Goal: Task Accomplishment & Management: Manage account settings

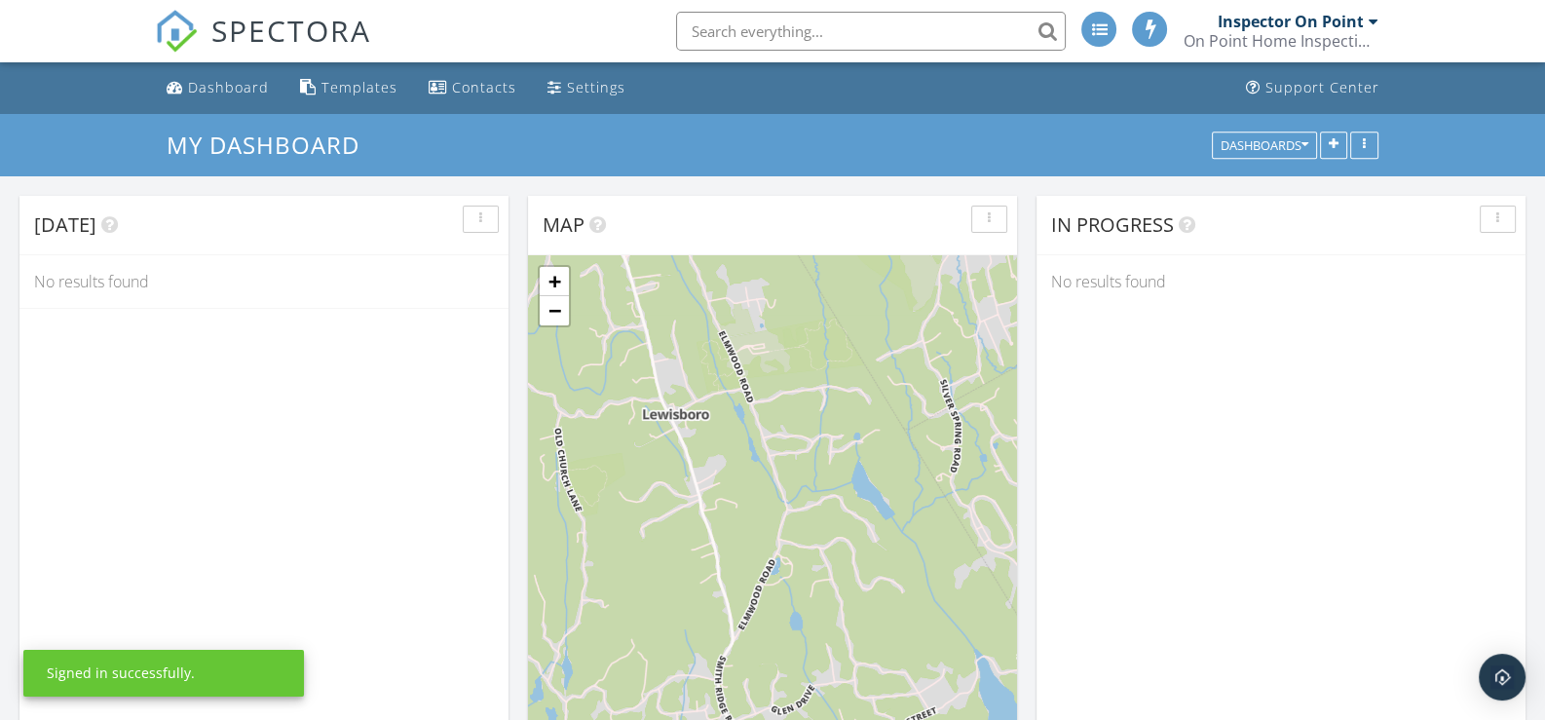
scroll to position [1802, 1574]
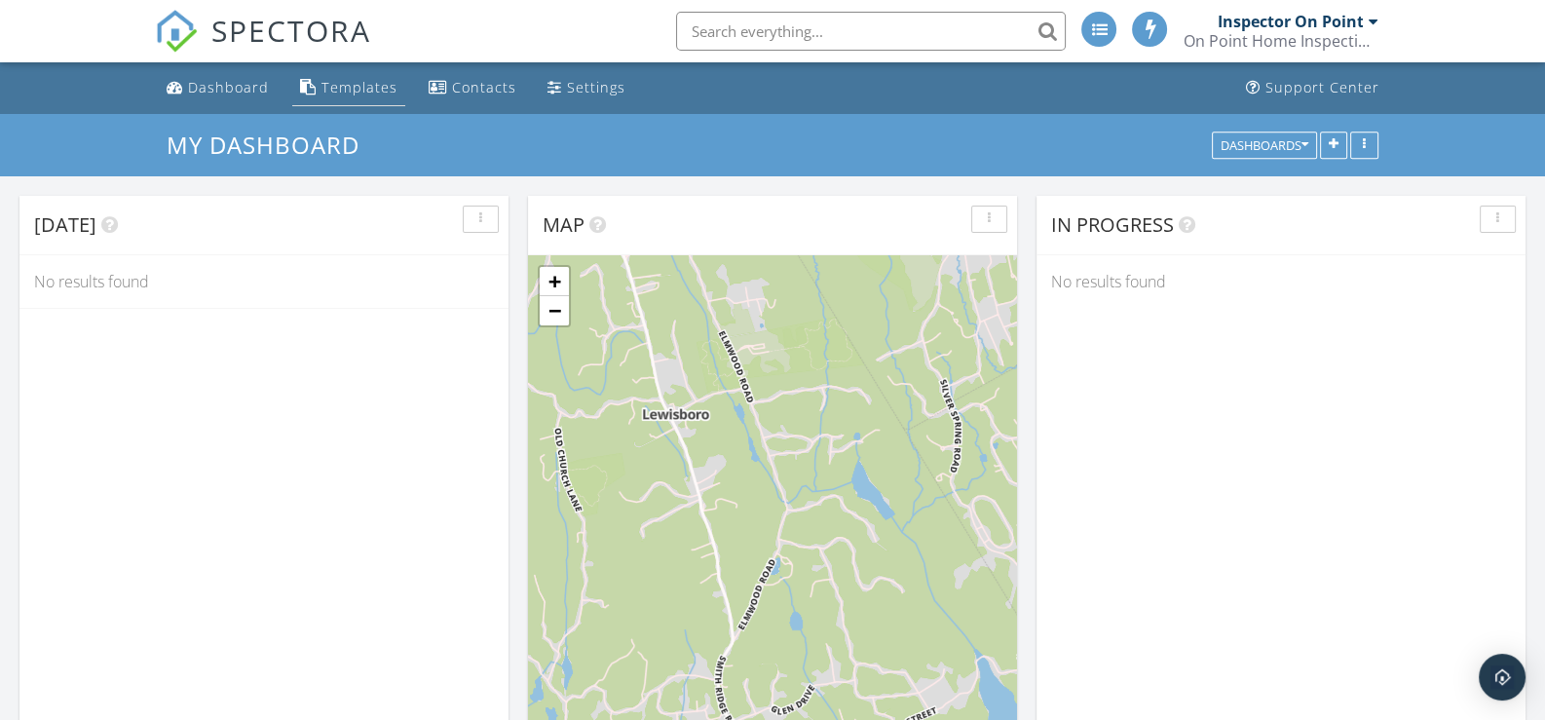
click at [362, 82] on div "Templates" at bounding box center [359, 87] width 76 height 19
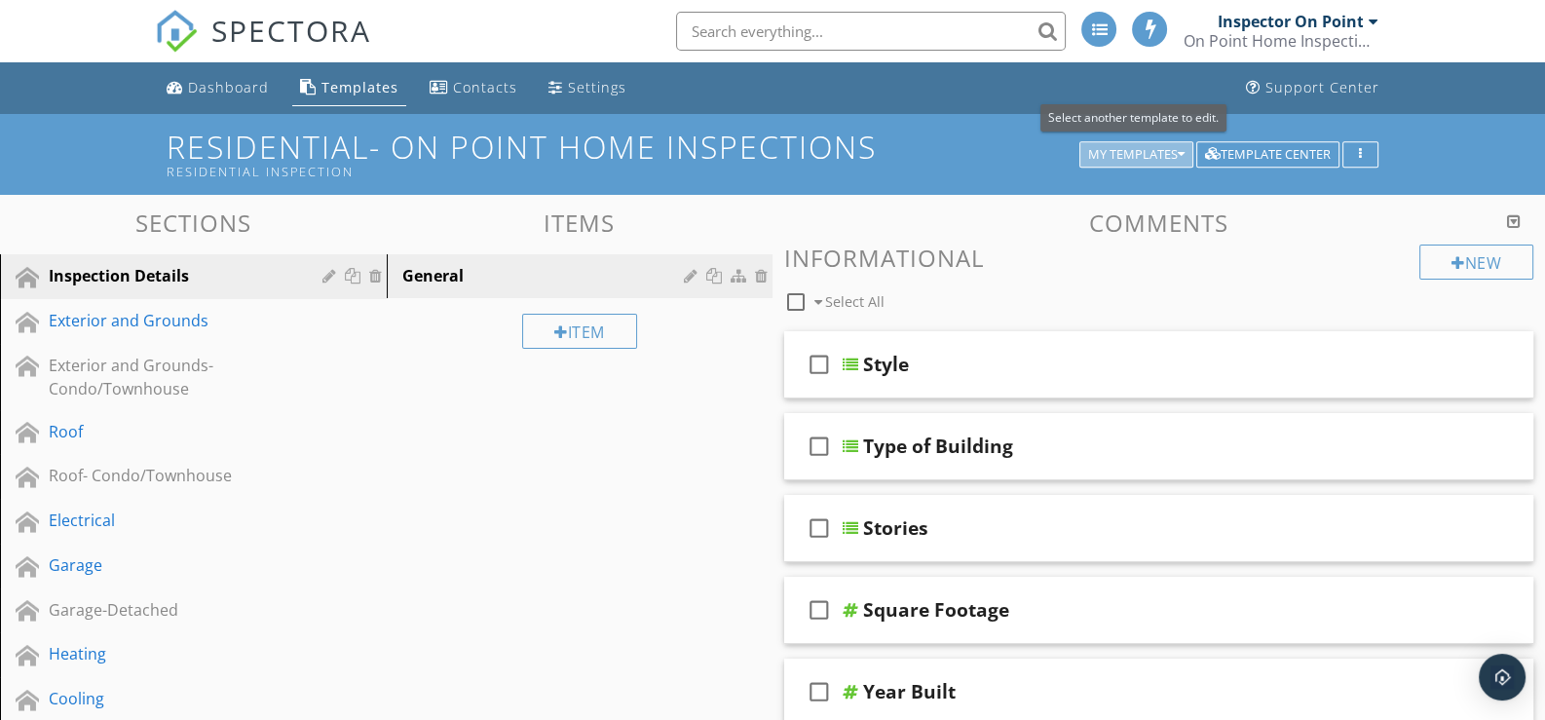
click at [1179, 150] on icon "button" at bounding box center [1181, 155] width 7 height 14
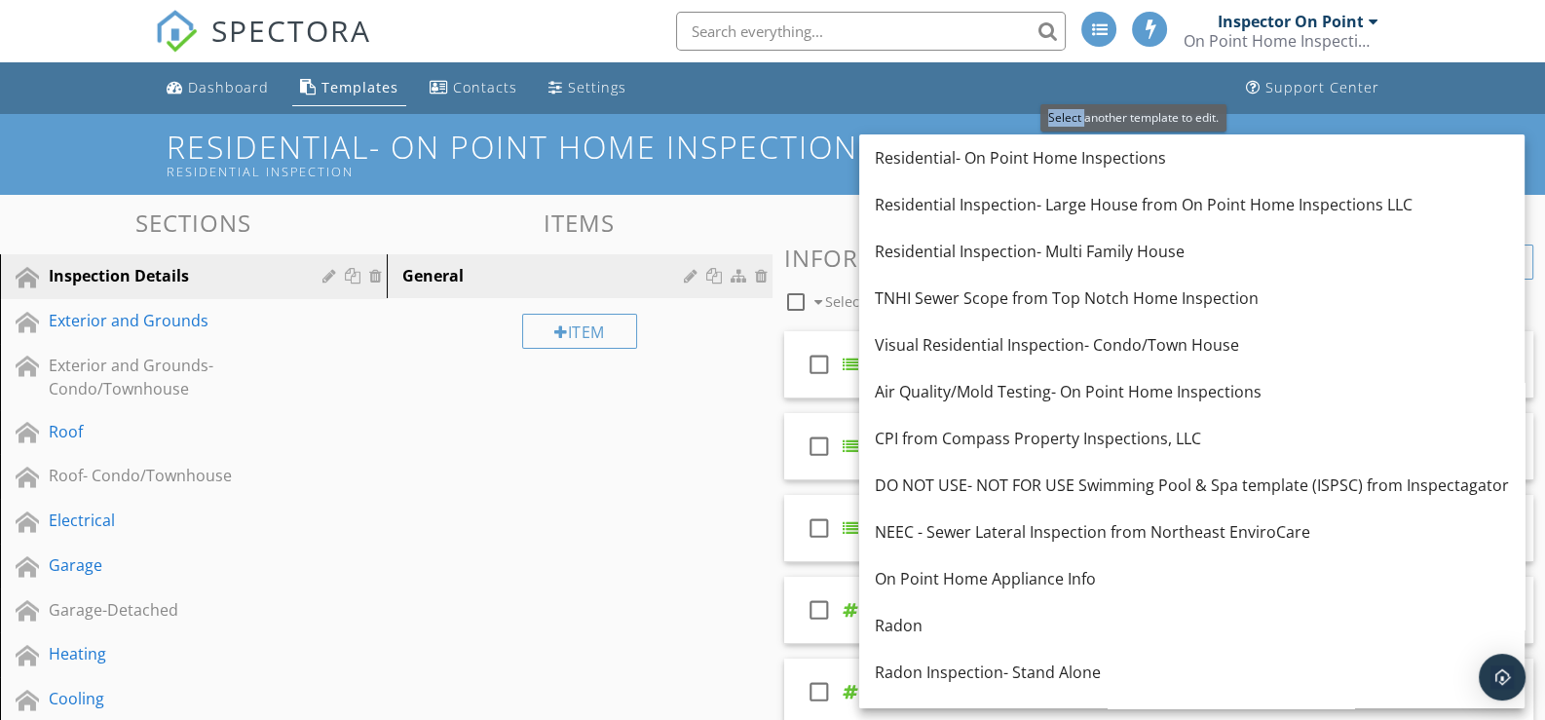
click at [1179, 150] on div "Residential- On Point Home Inspections" at bounding box center [1191, 157] width 665 height 47
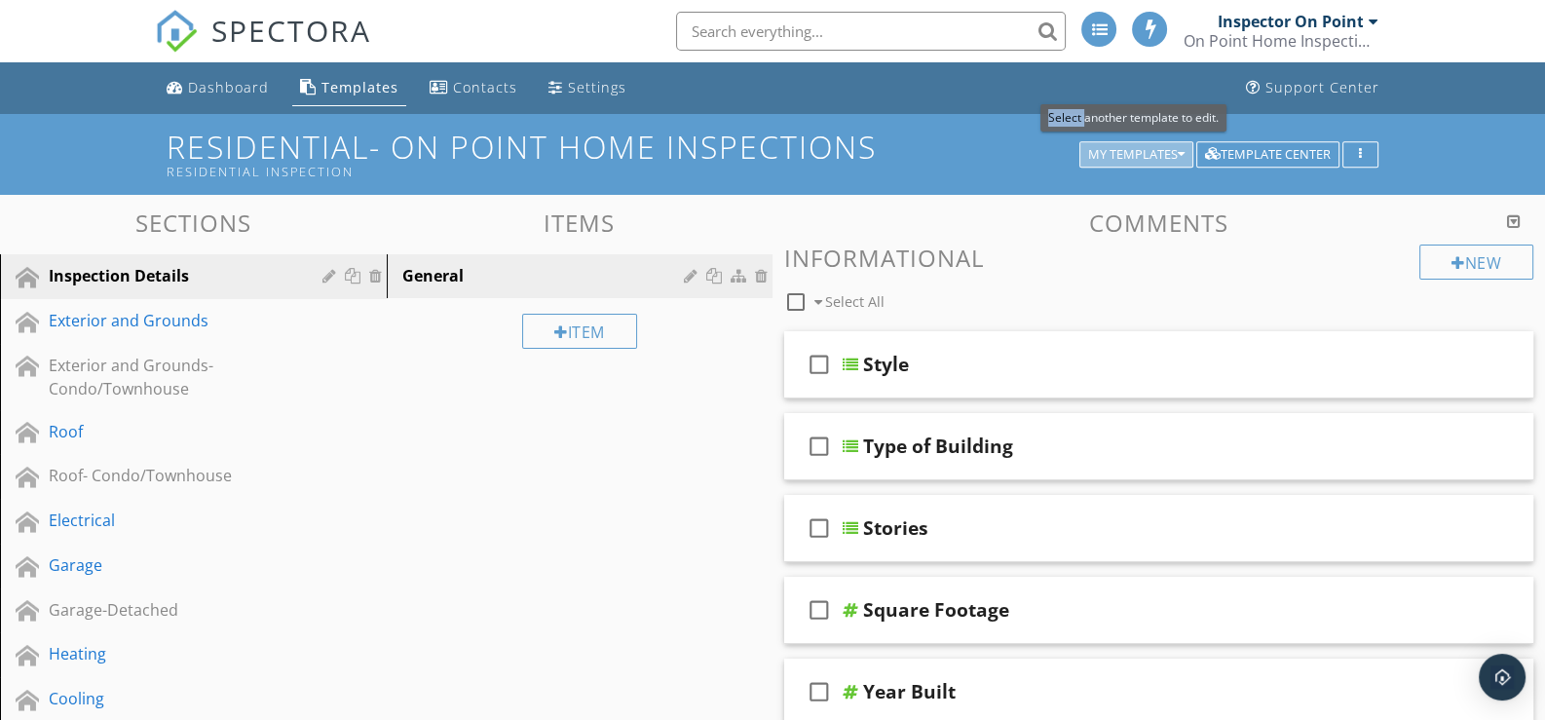
click at [1178, 153] on icon "button" at bounding box center [1181, 155] width 7 height 14
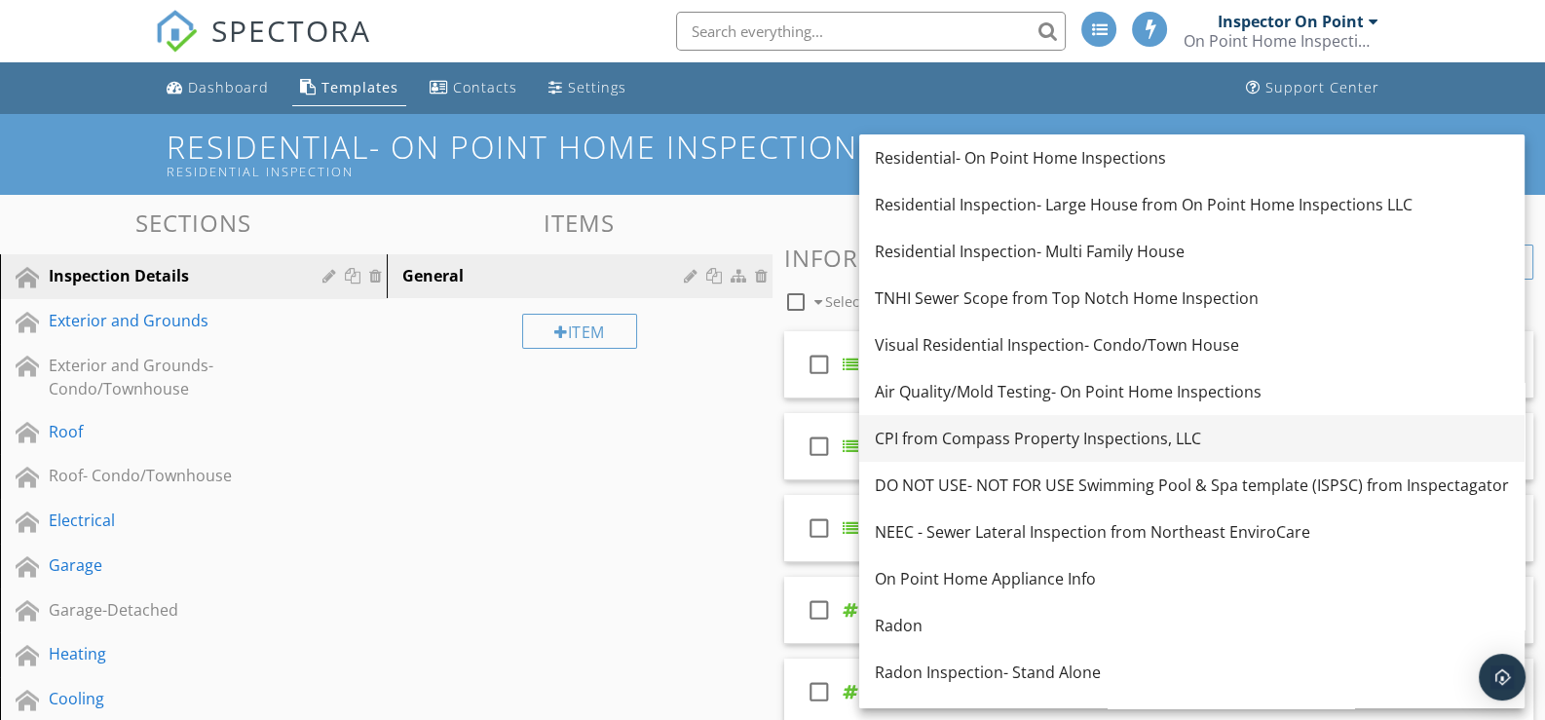
click at [926, 433] on div "CPI from Compass Property Inspections, LLC" at bounding box center [1192, 438] width 634 height 23
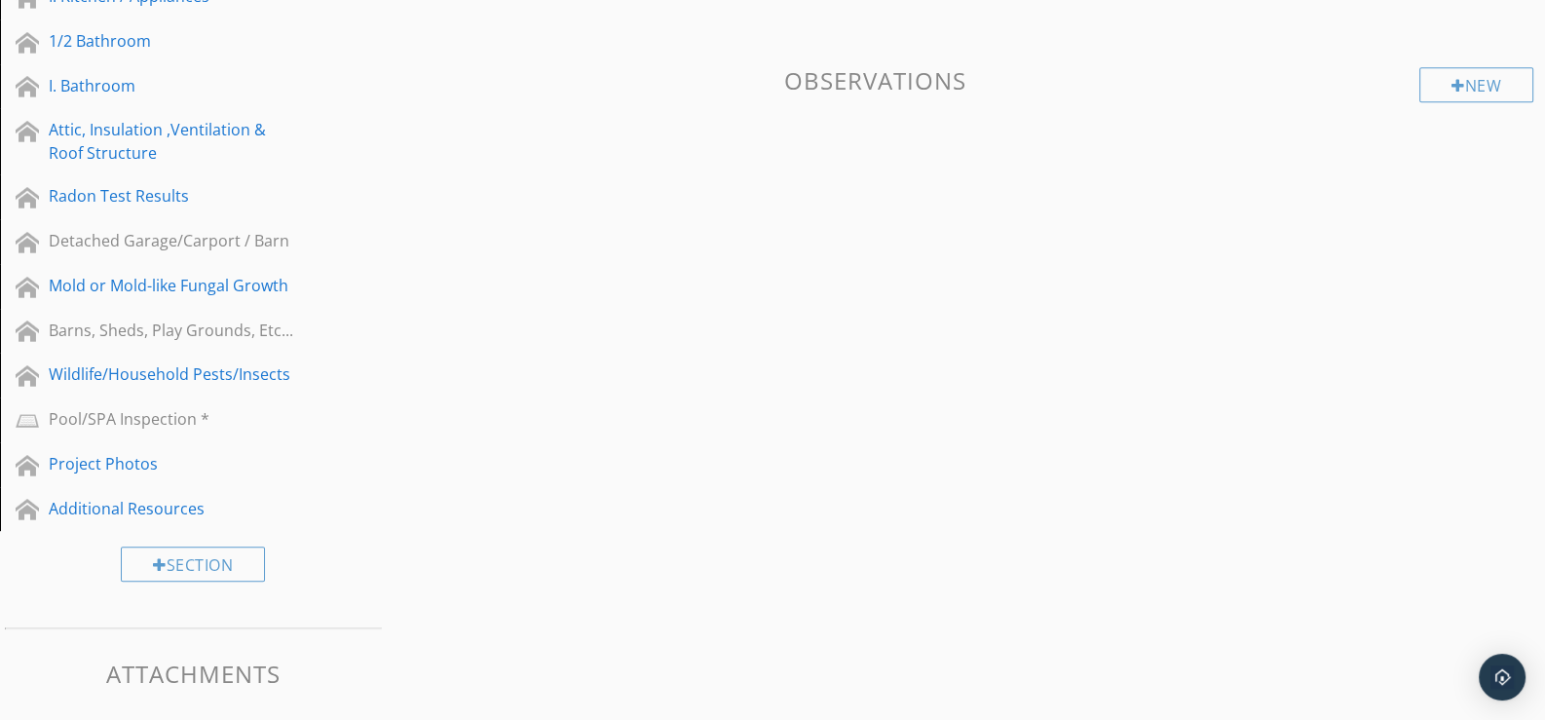
scroll to position [1169, 0]
click at [349, 410] on div at bounding box center [355, 418] width 20 height 16
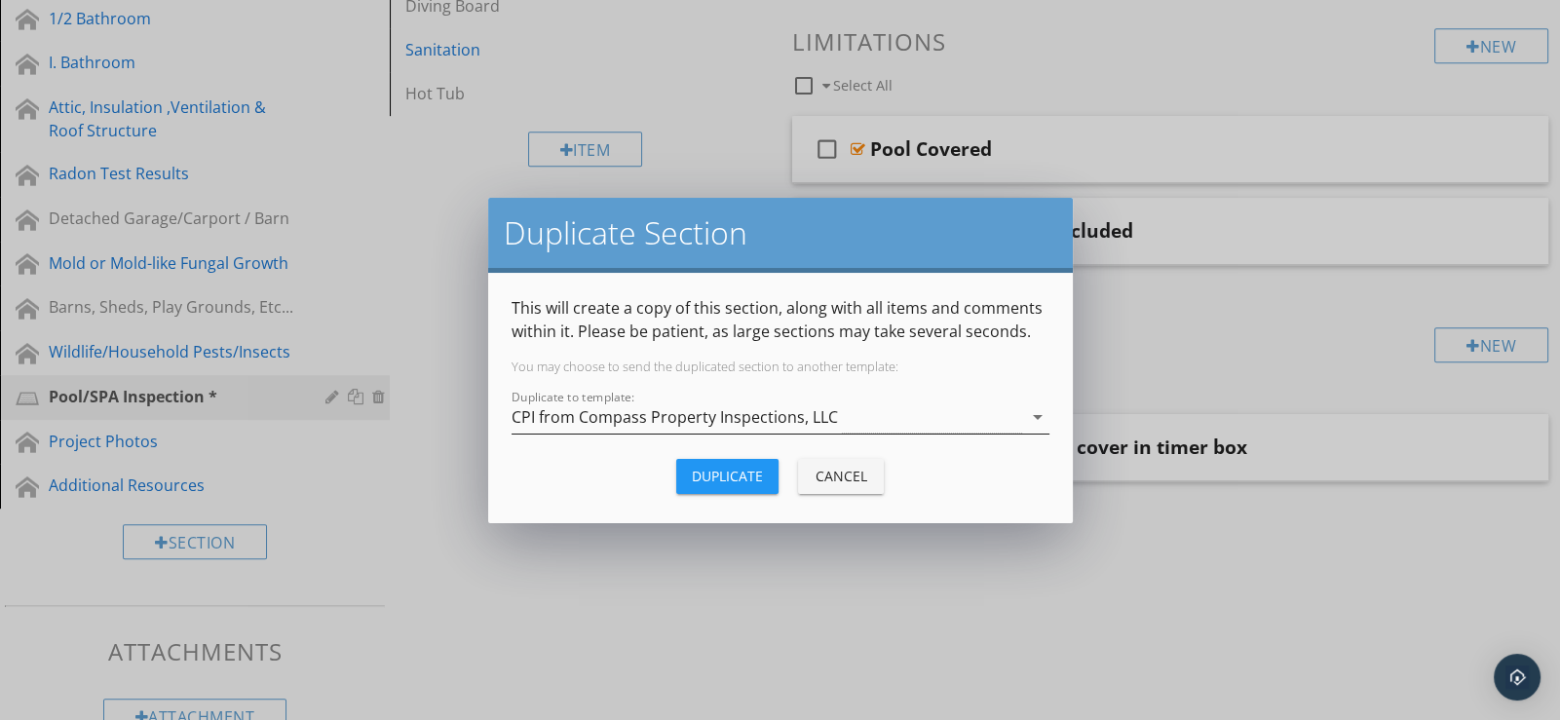
click at [1007, 416] on div "CPI from Compass Property Inspections, LLC" at bounding box center [766, 417] width 510 height 32
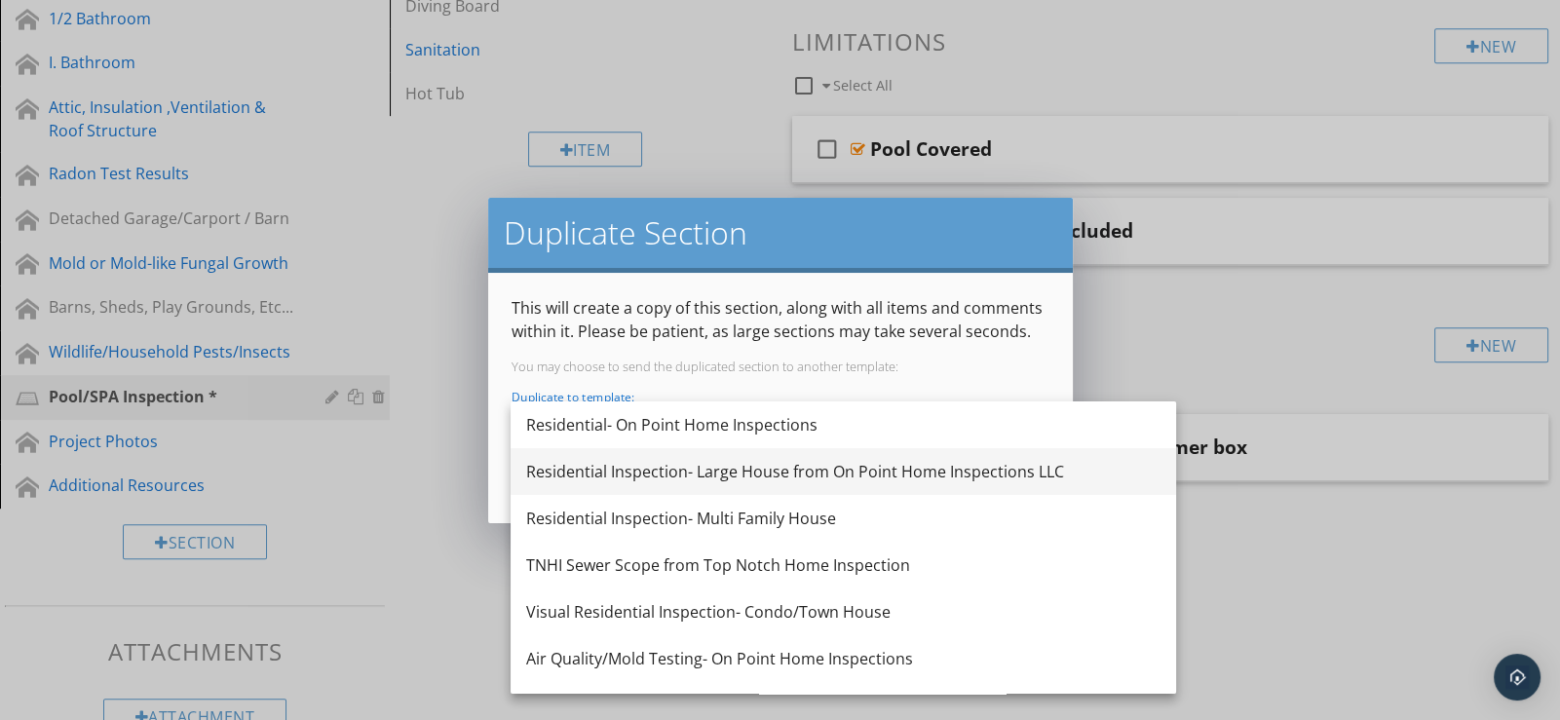
click at [678, 468] on div "Residential Inspection- Large House from On Point Home Inspections LLC" at bounding box center [843, 471] width 634 height 23
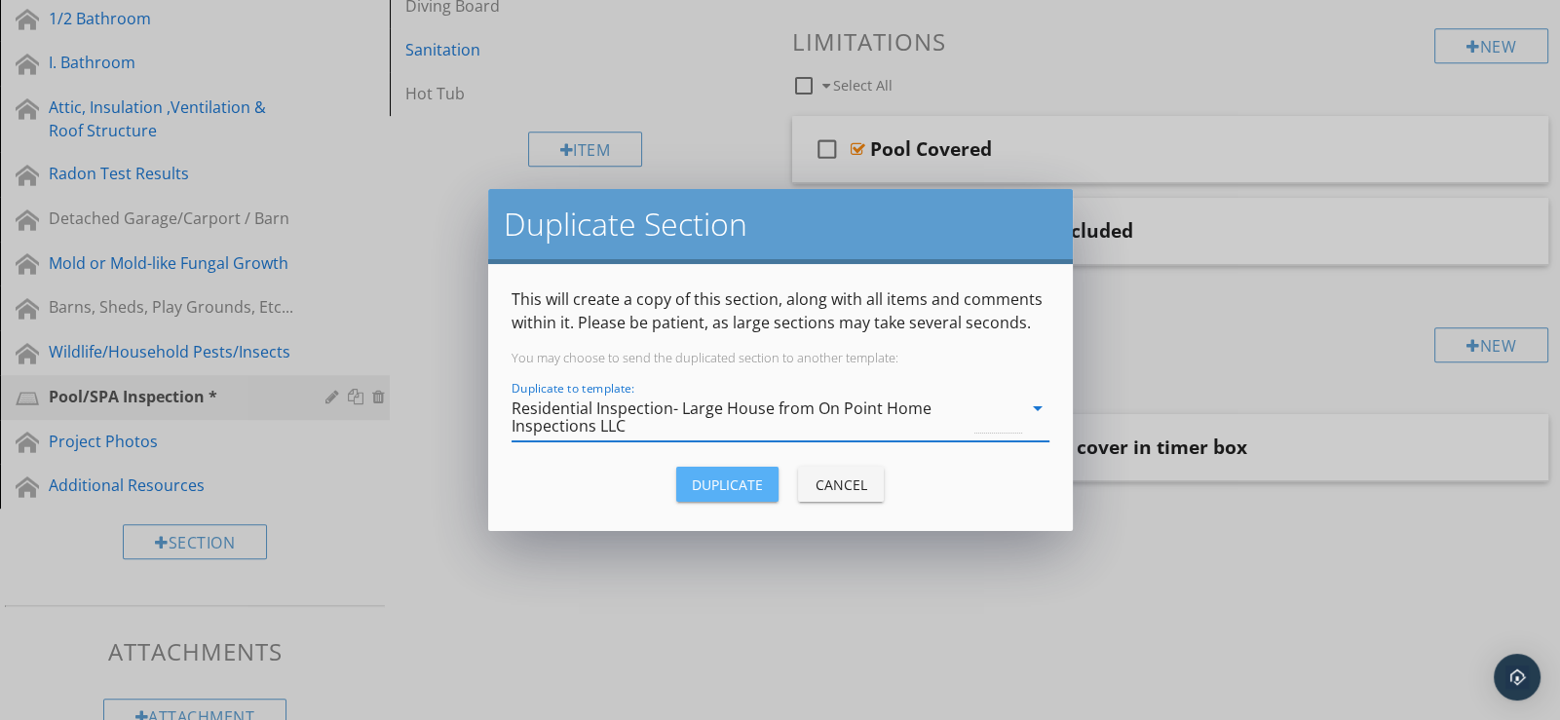
click at [734, 476] on div "Duplicate" at bounding box center [727, 484] width 71 height 20
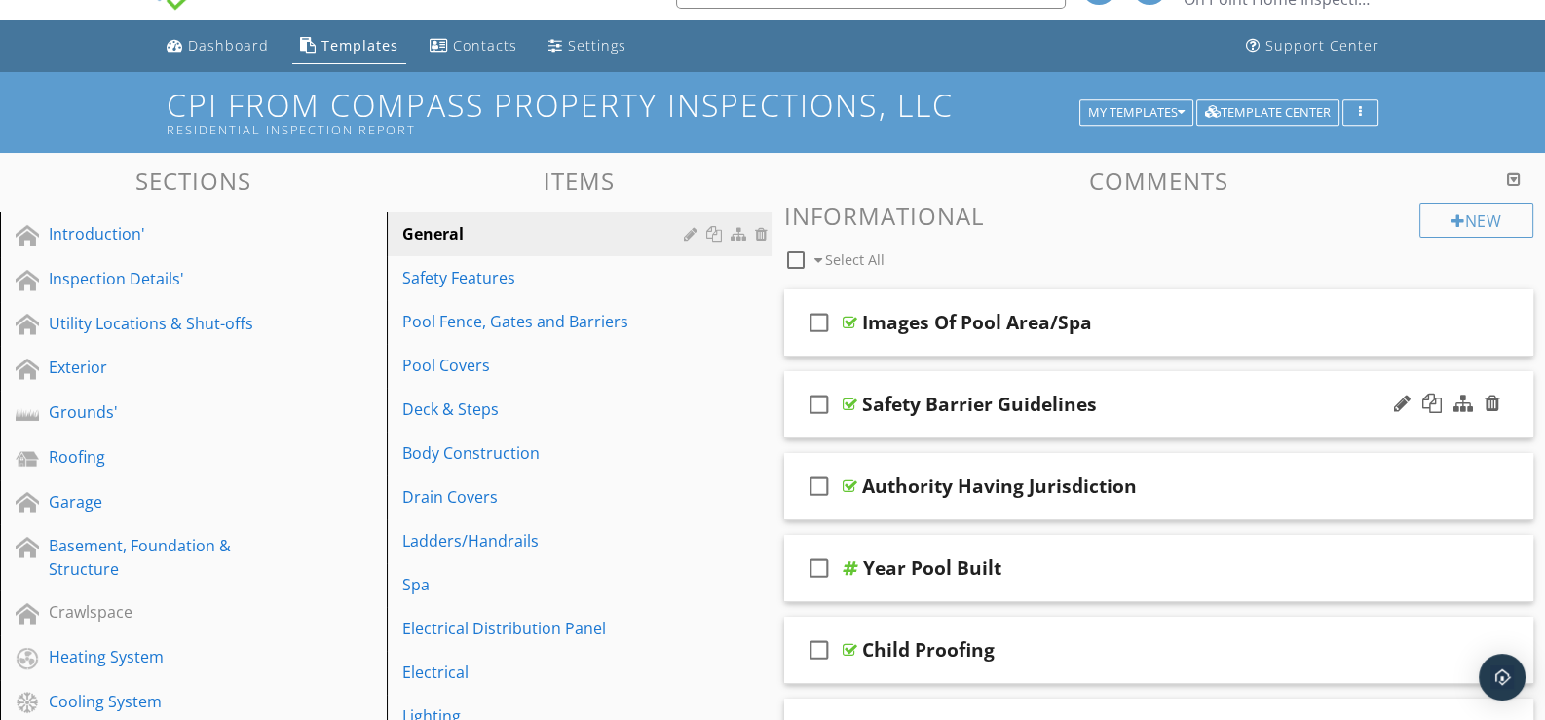
scroll to position [0, 0]
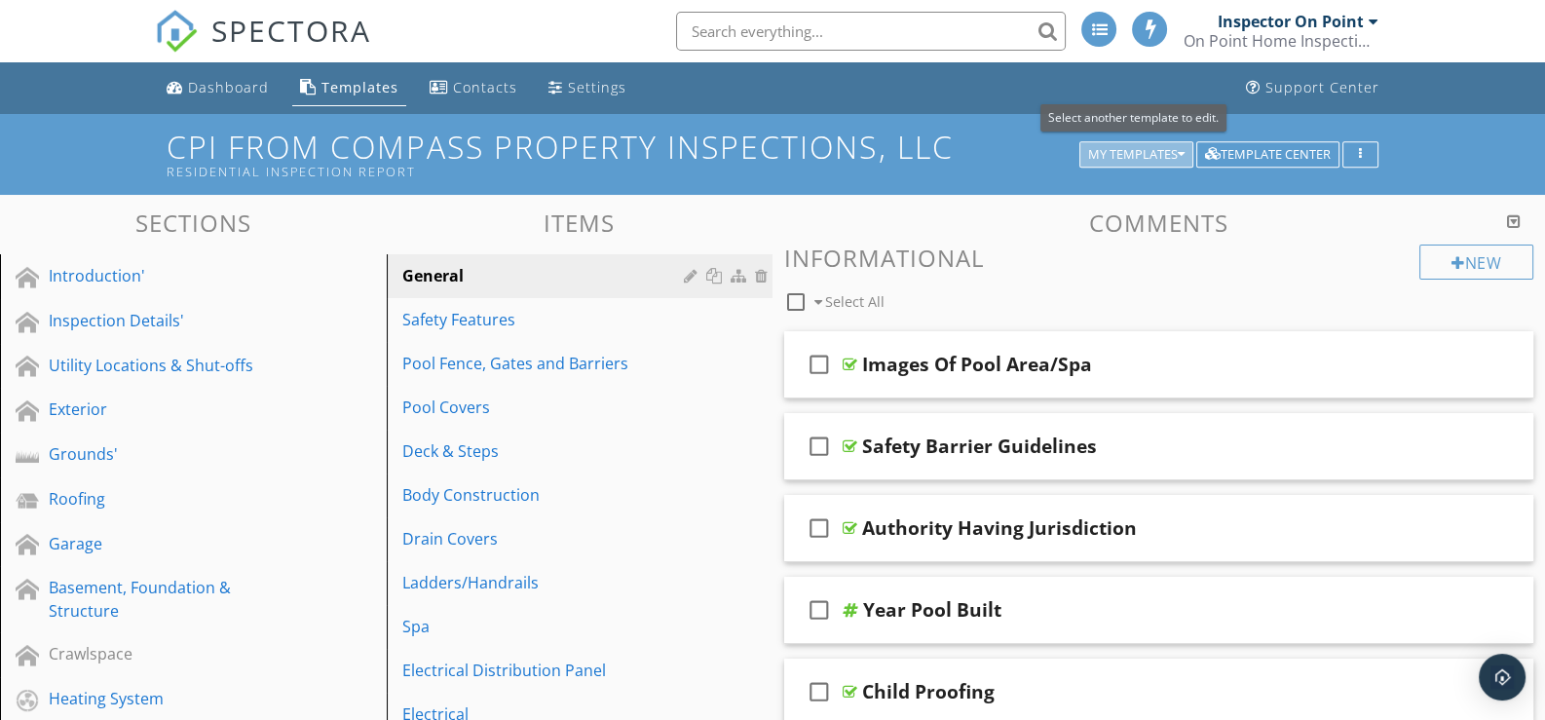
click at [1179, 150] on icon "button" at bounding box center [1181, 155] width 7 height 14
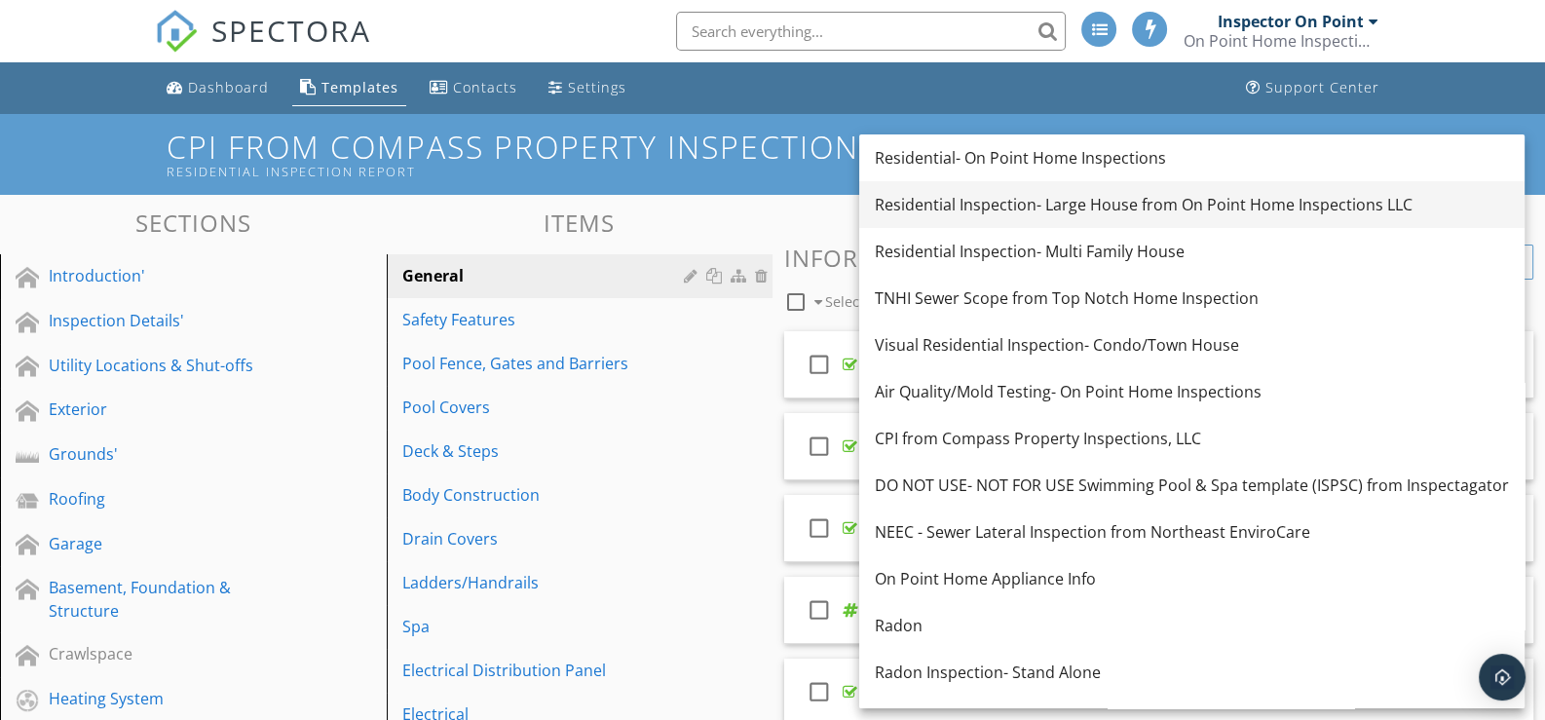
click at [974, 195] on div "Residential Inspection- Large House from On Point Home Inspections LLC" at bounding box center [1192, 204] width 634 height 23
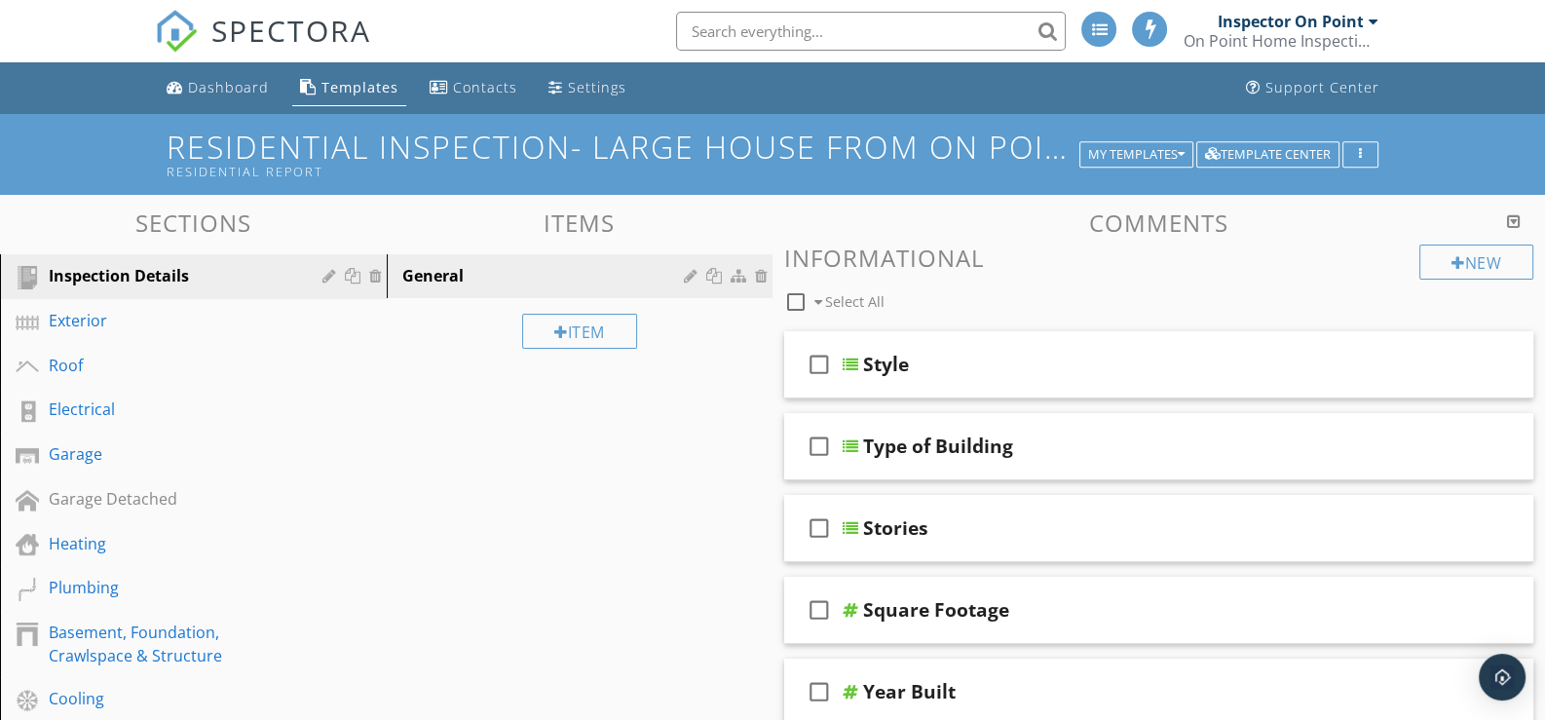
click at [1370, 19] on div at bounding box center [1373, 22] width 10 height 16
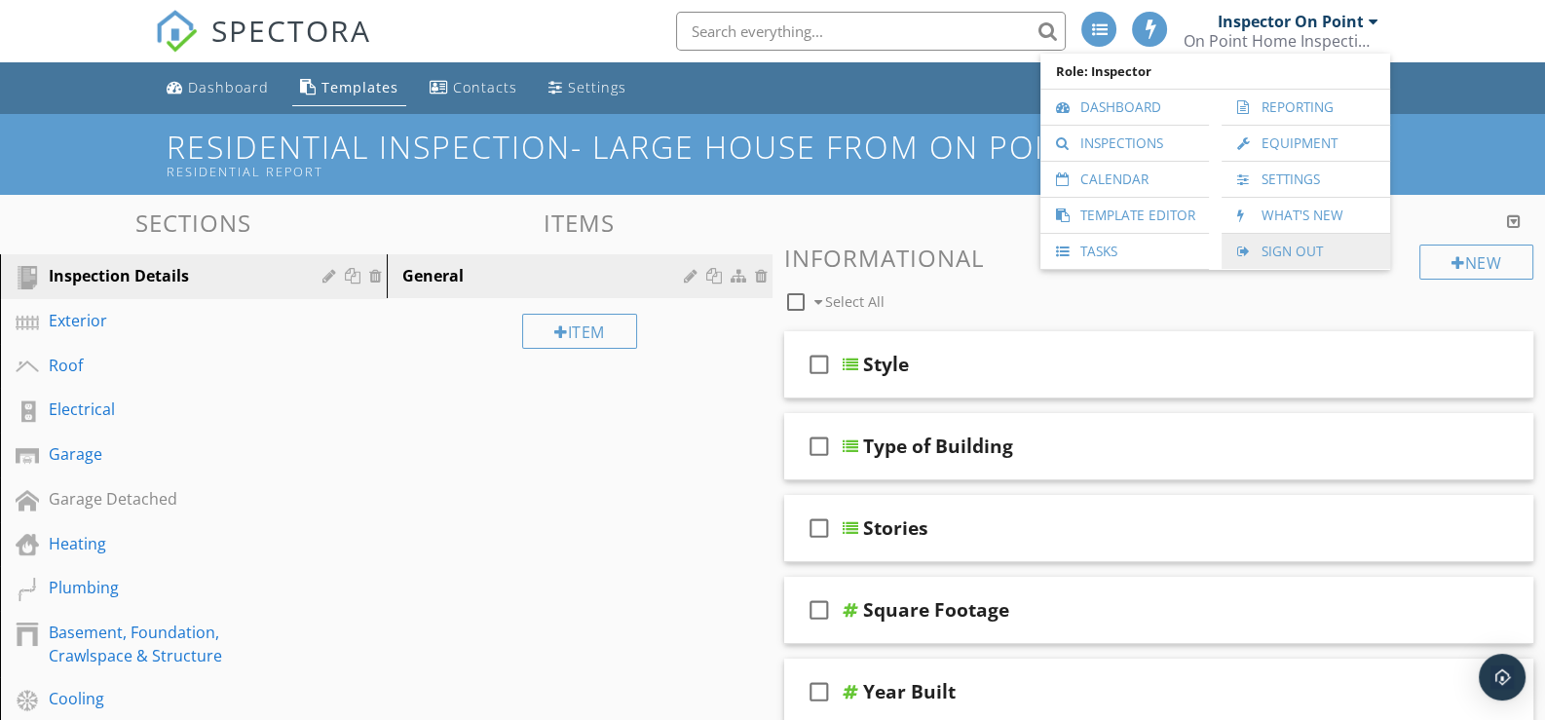
click at [1299, 247] on link "Sign Out" at bounding box center [1305, 251] width 149 height 35
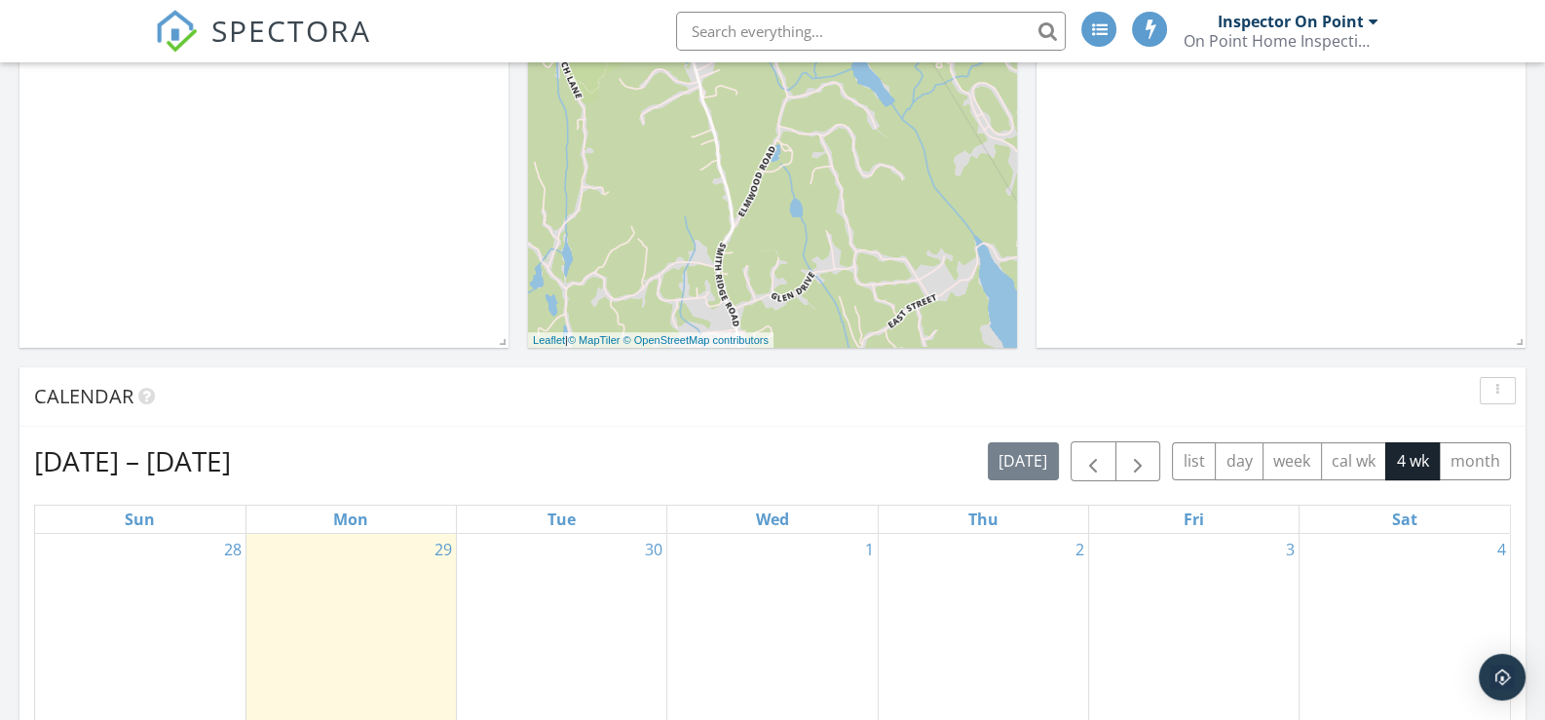
scroll to position [389, 0]
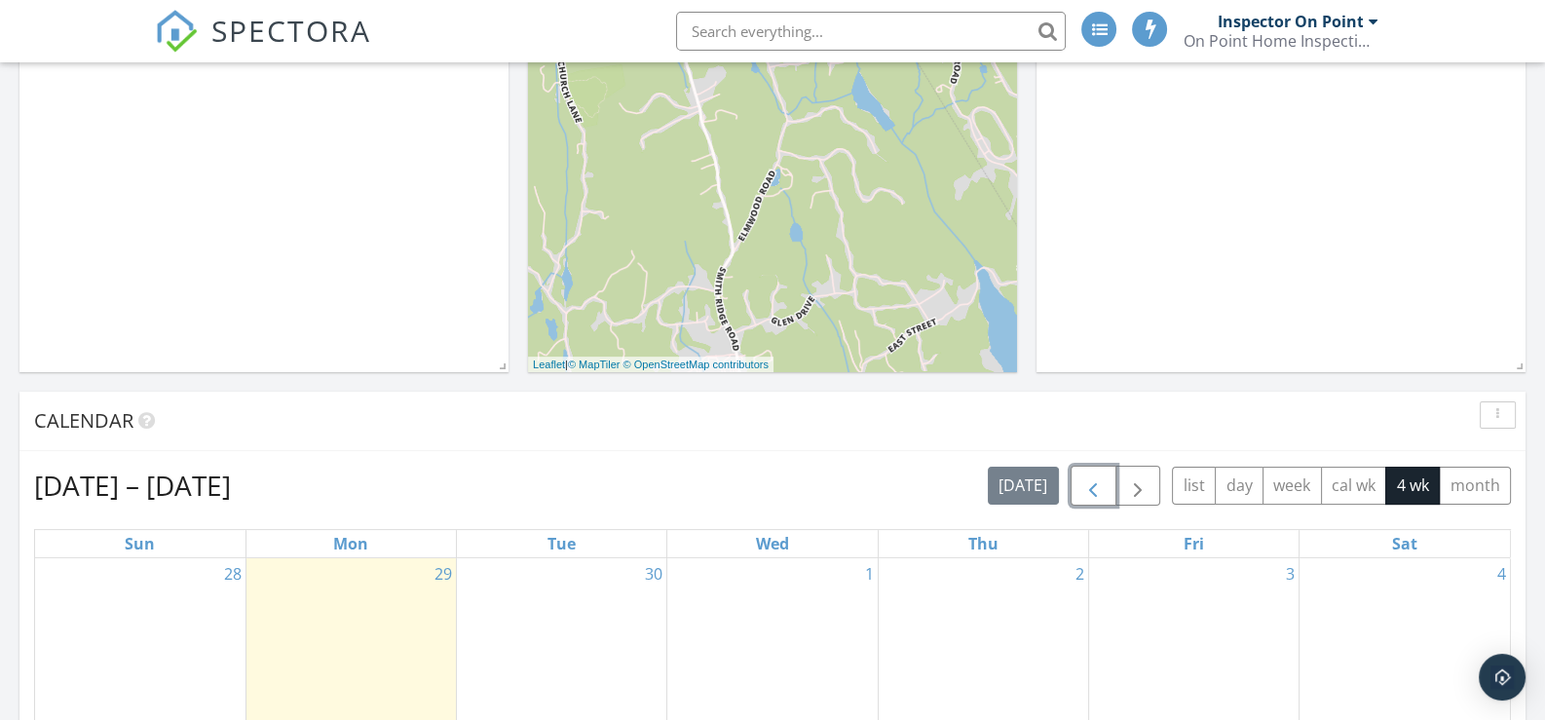
click at [1098, 482] on span "button" at bounding box center [1092, 485] width 23 height 23
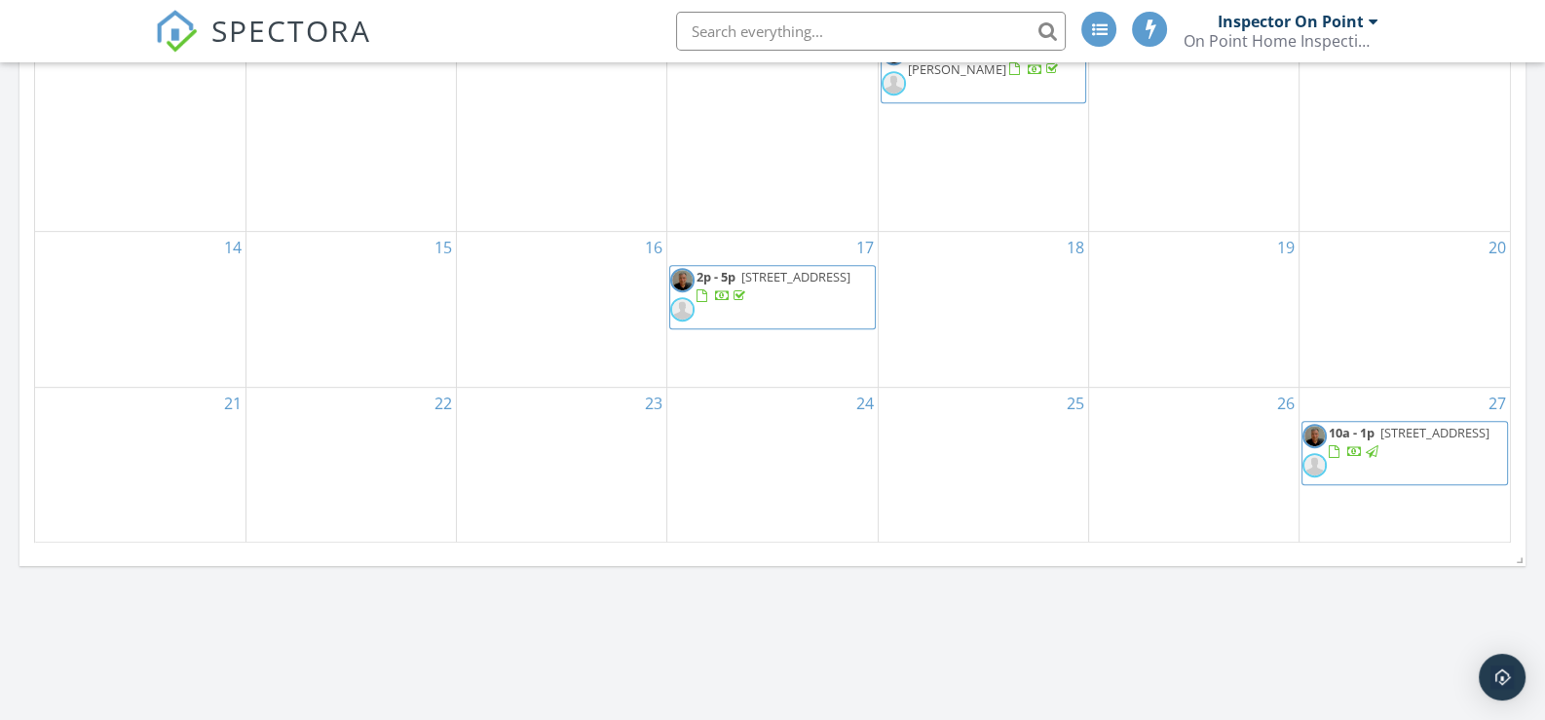
scroll to position [1266, 0]
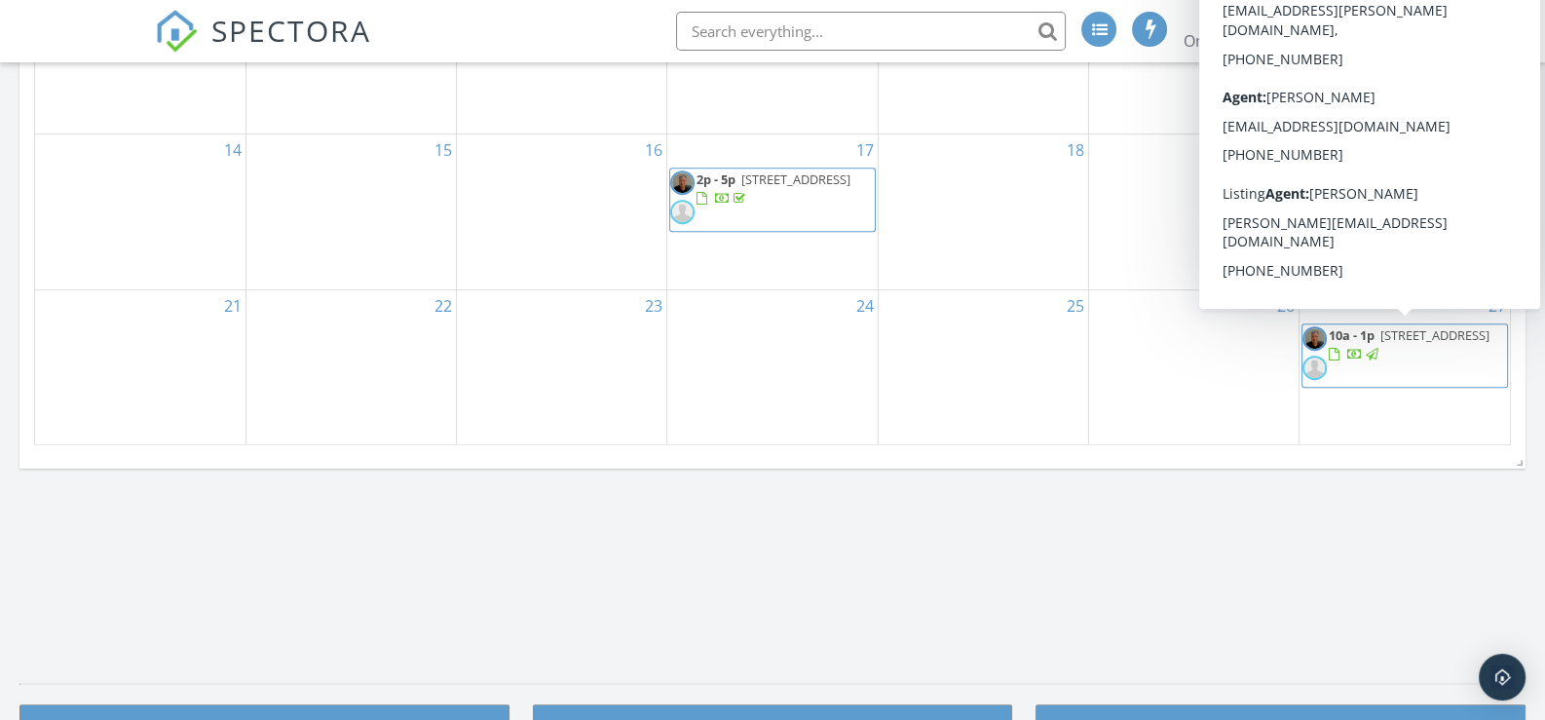
click at [1447, 340] on span "10a - 1p 9 Banks Dr, Weston 06883" at bounding box center [1404, 355] width 205 height 58
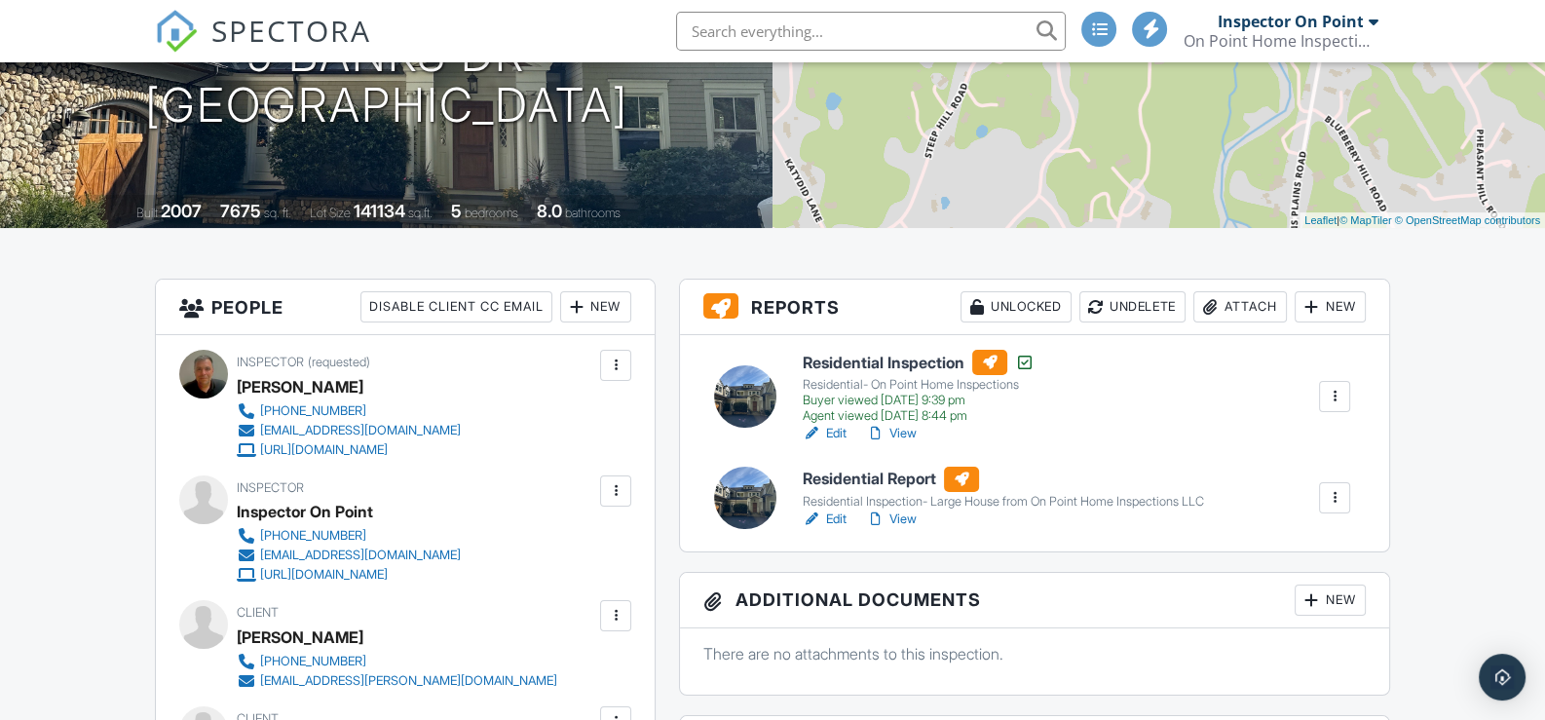
click at [832, 512] on link "Edit" at bounding box center [825, 518] width 44 height 19
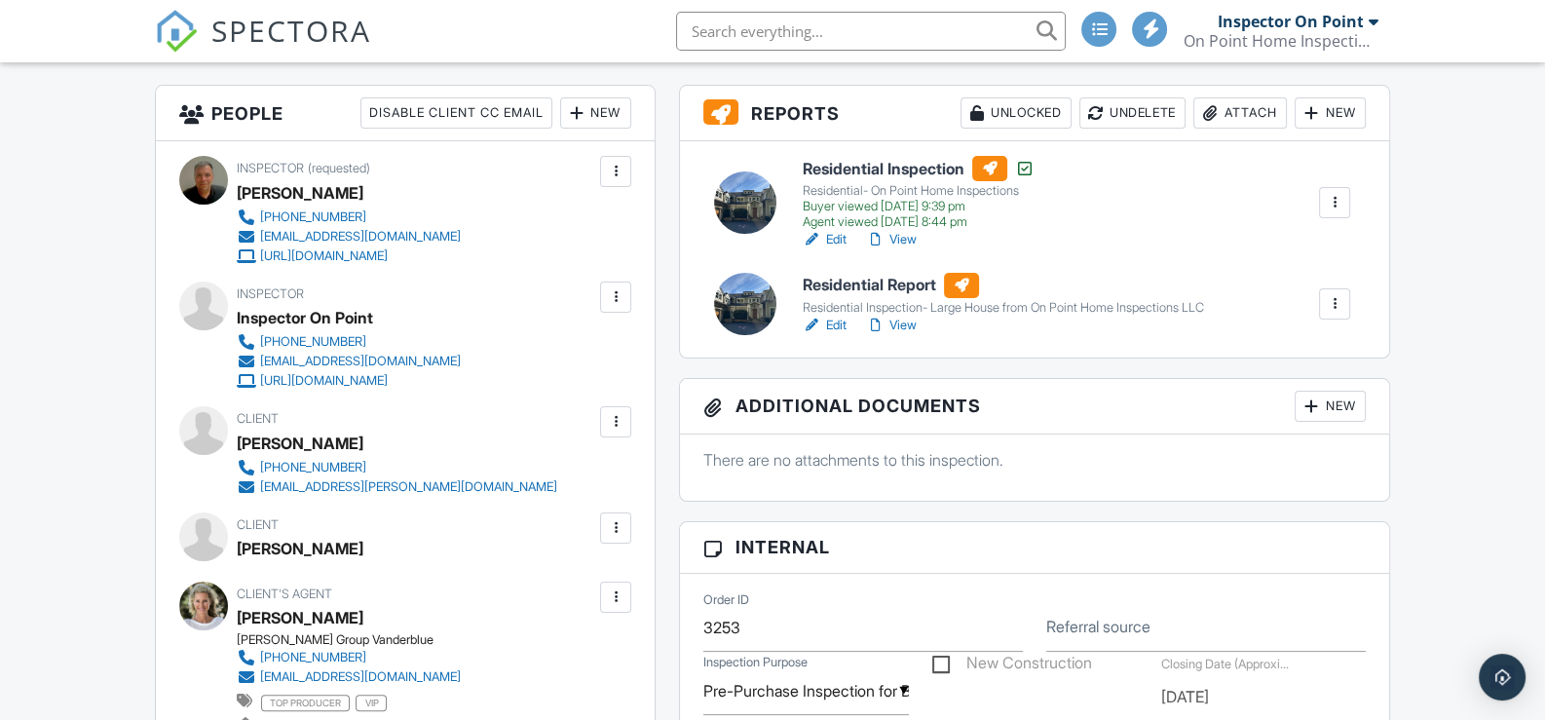
click at [1335, 299] on div at bounding box center [1334, 303] width 19 height 19
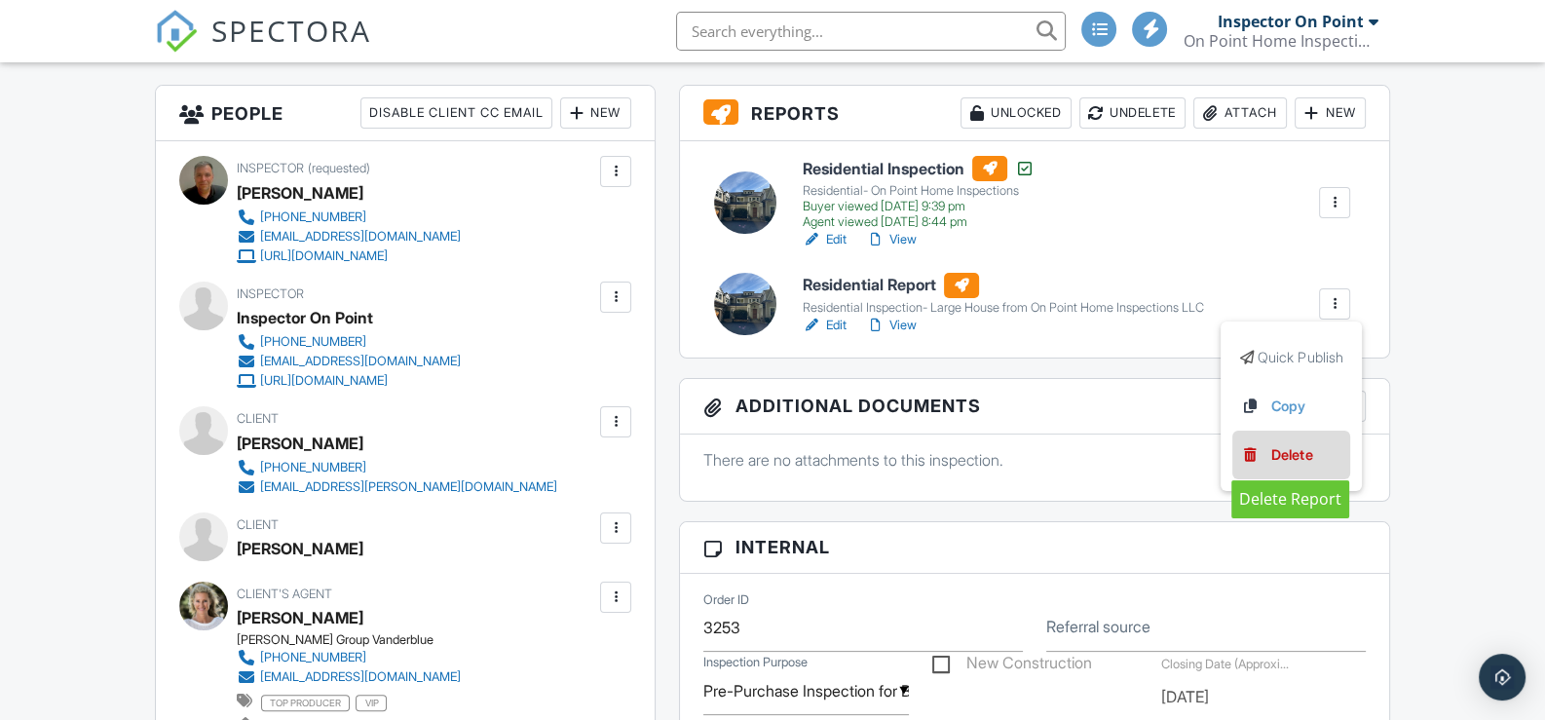
click at [1293, 451] on div "Delete" at bounding box center [1291, 454] width 41 height 21
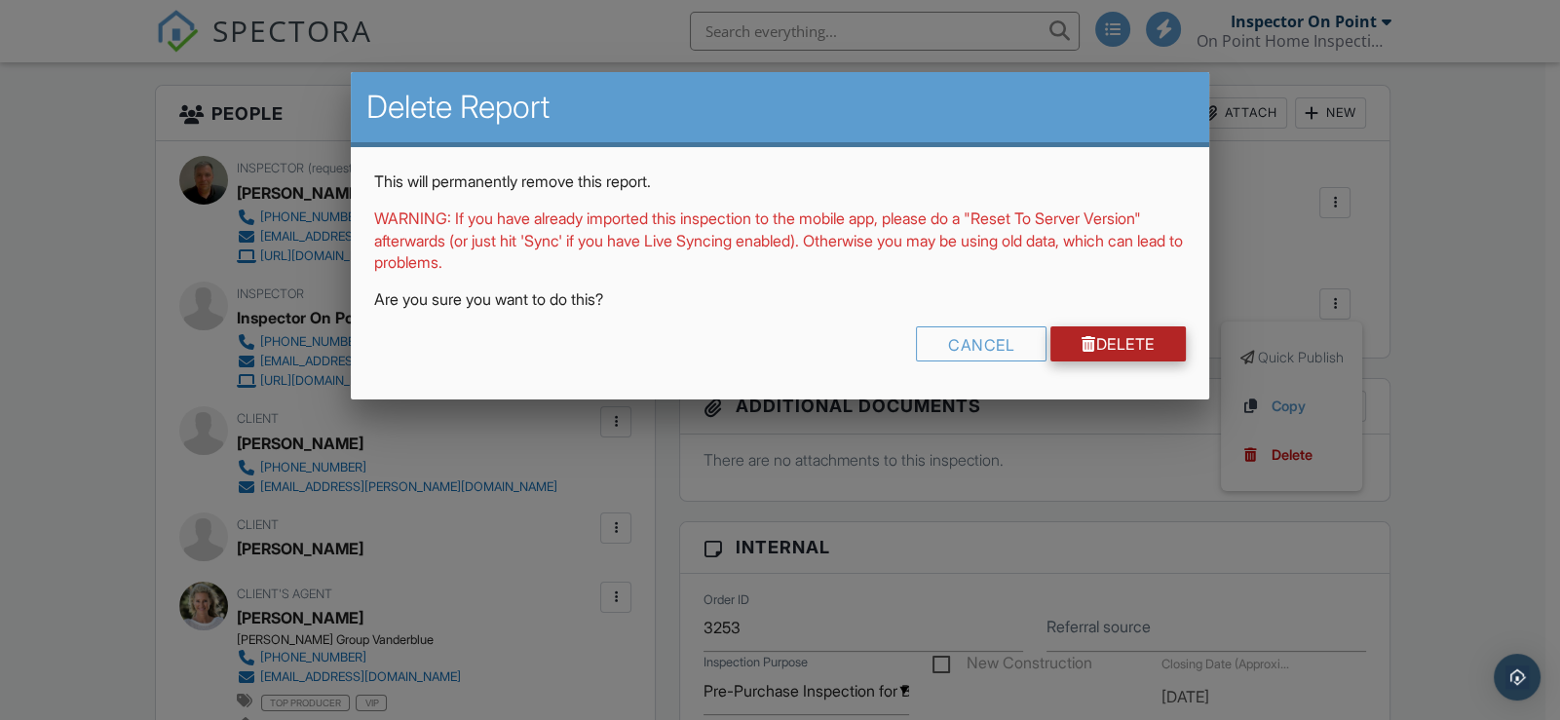
click at [1119, 345] on link "Delete" at bounding box center [1117, 343] width 135 height 35
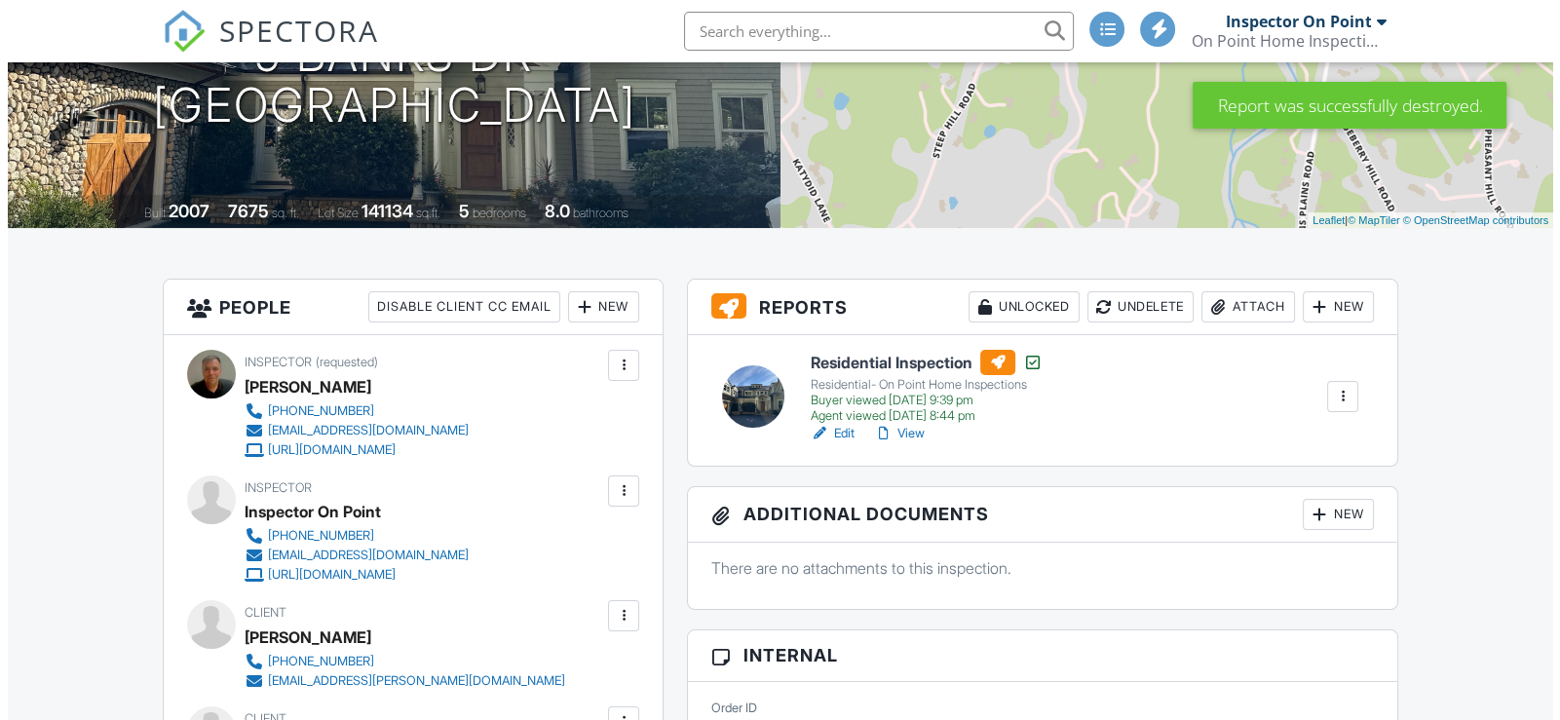
scroll to position [292, 0]
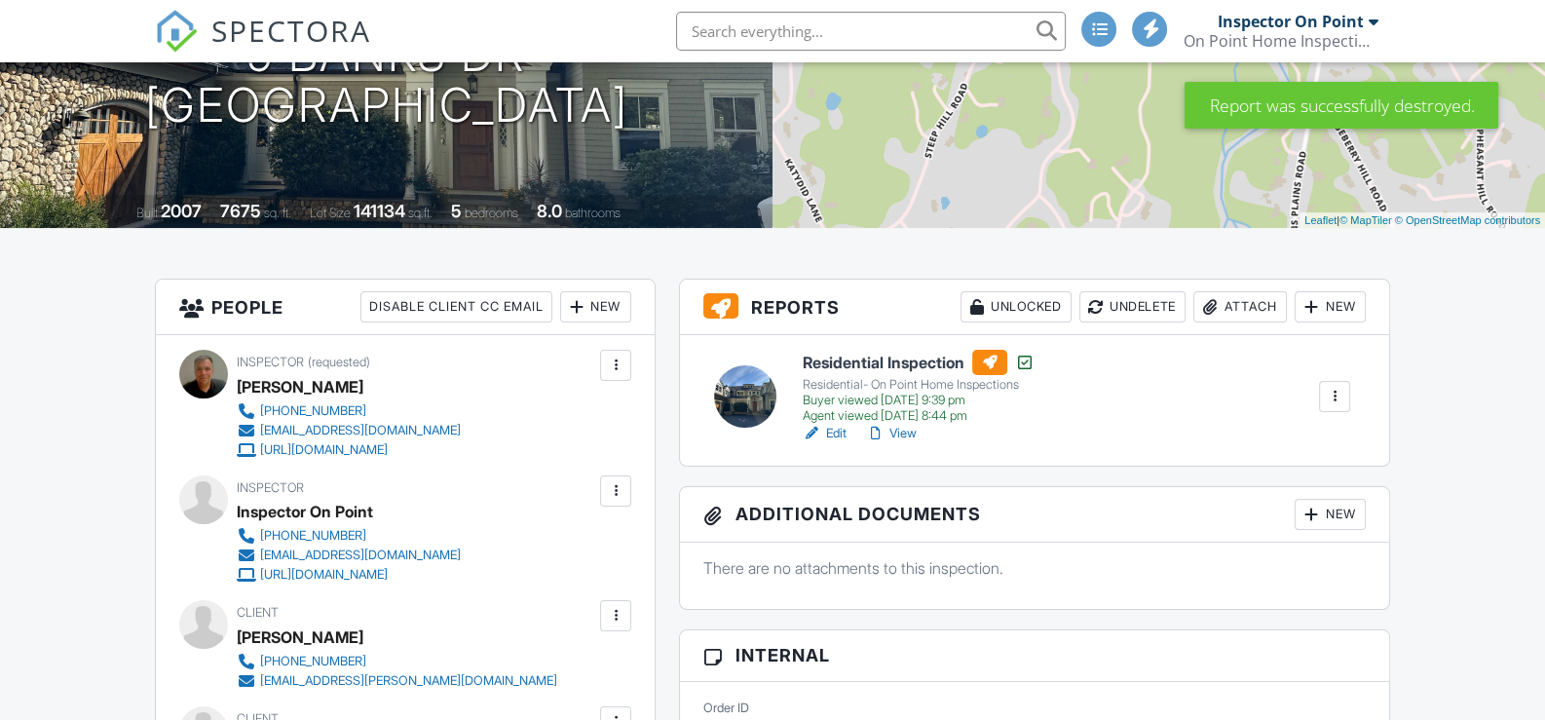
click at [1326, 302] on div "New" at bounding box center [1330, 306] width 71 height 31
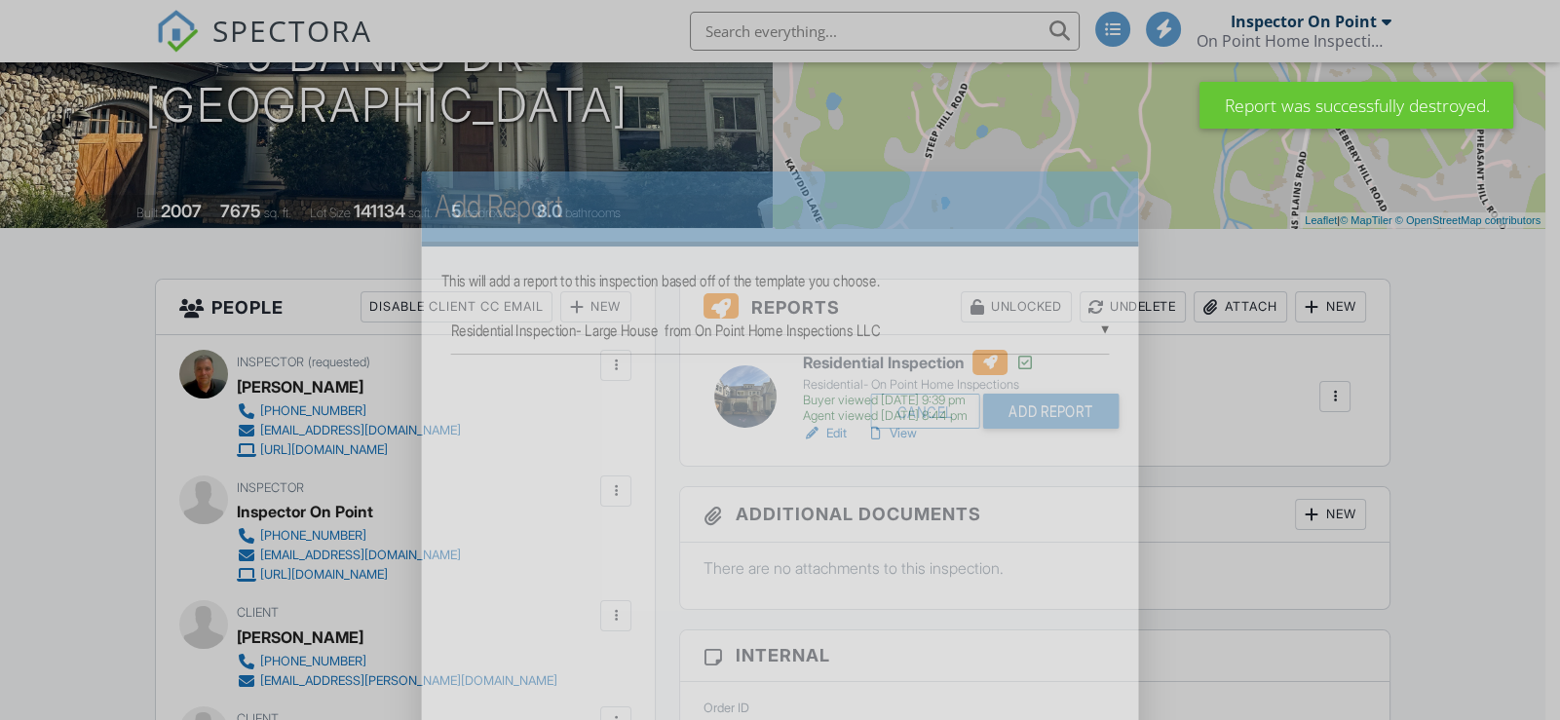
scroll to position [0, 0]
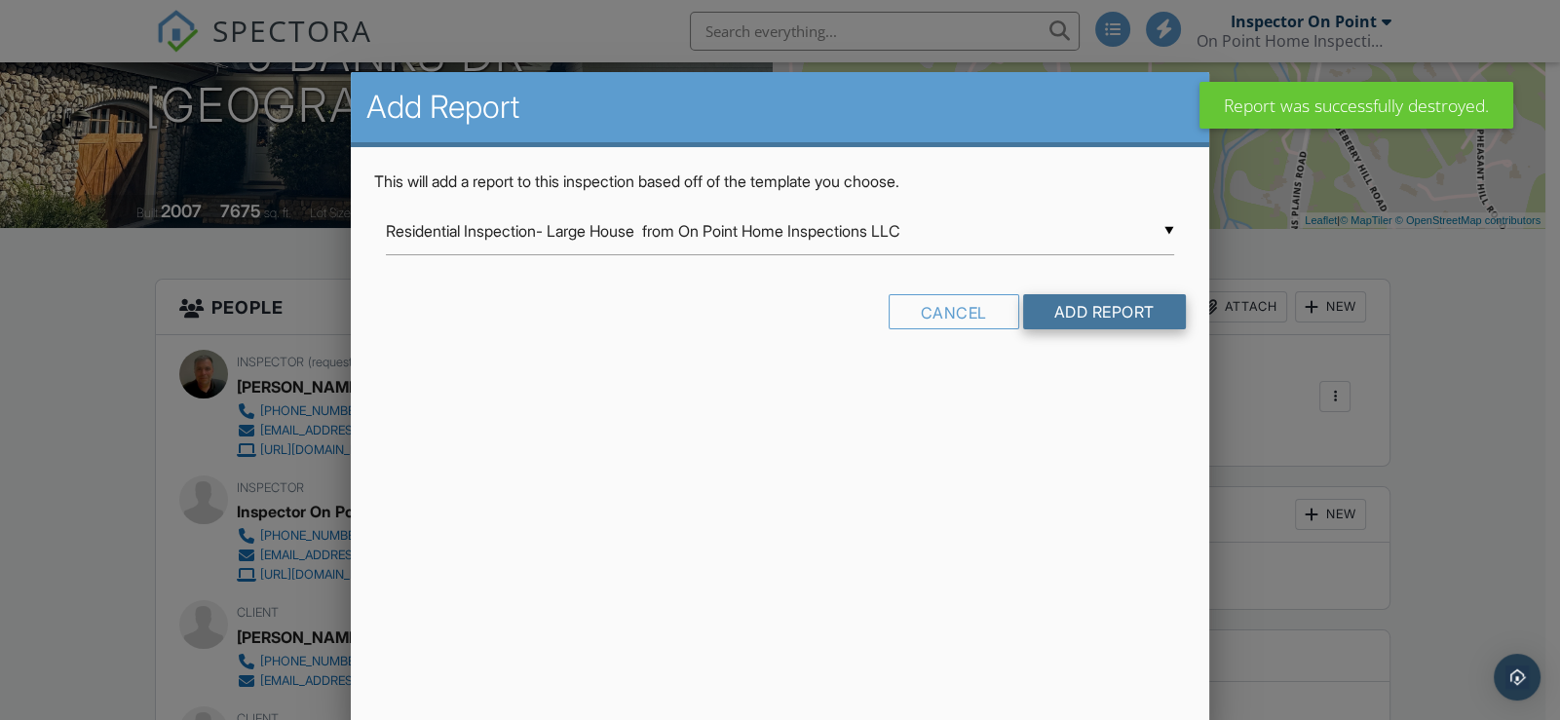
click at [1072, 307] on input "Add Report" at bounding box center [1104, 311] width 163 height 35
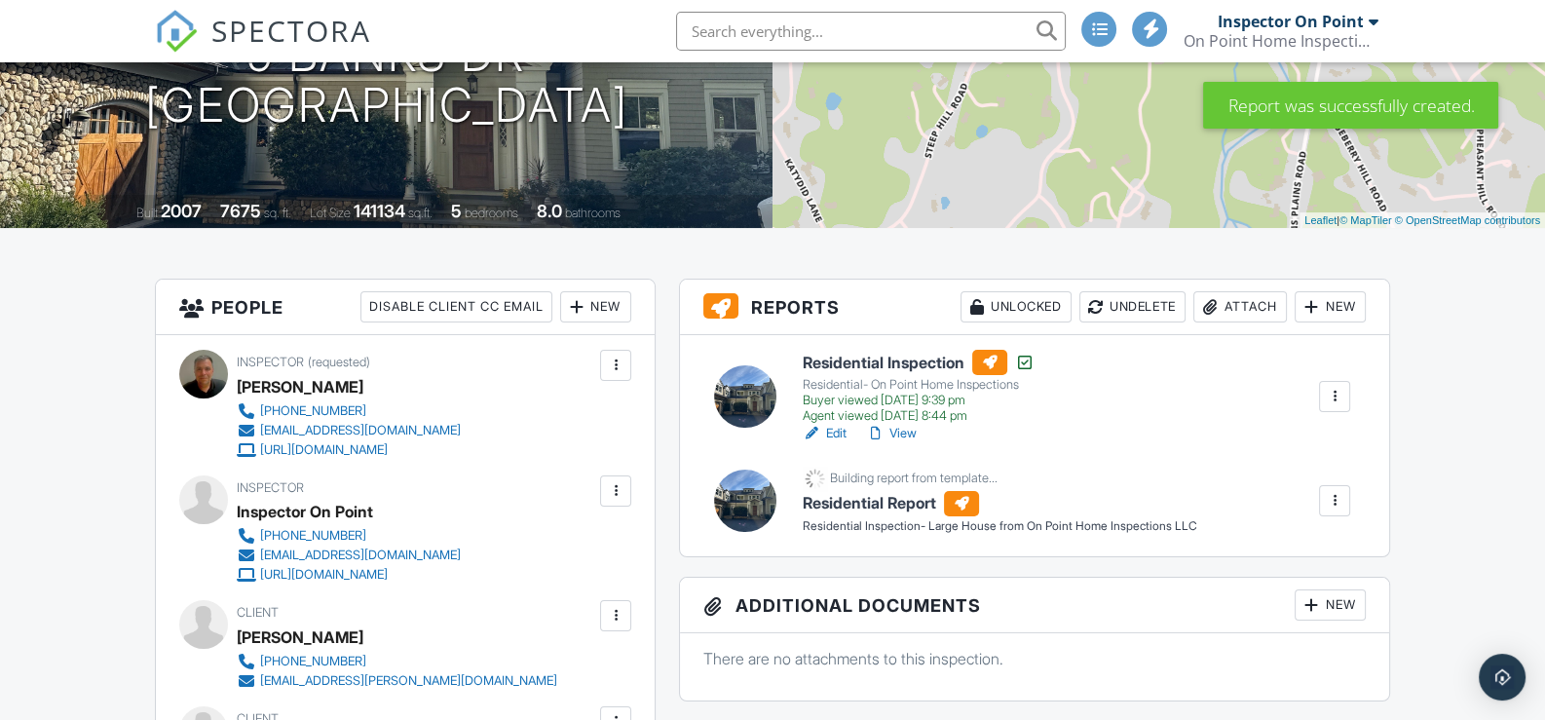
scroll to position [389, 0]
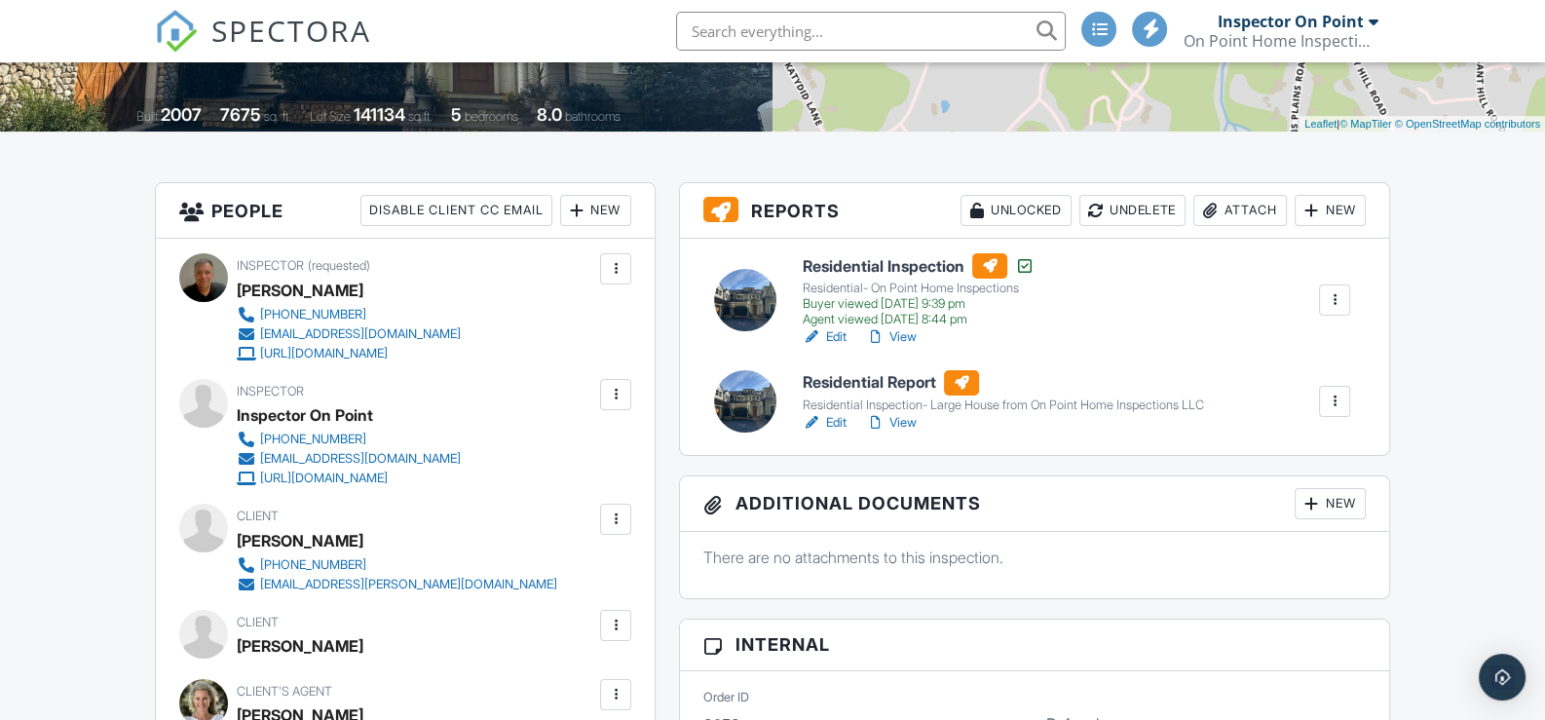
click at [834, 416] on link "Edit" at bounding box center [825, 422] width 44 height 19
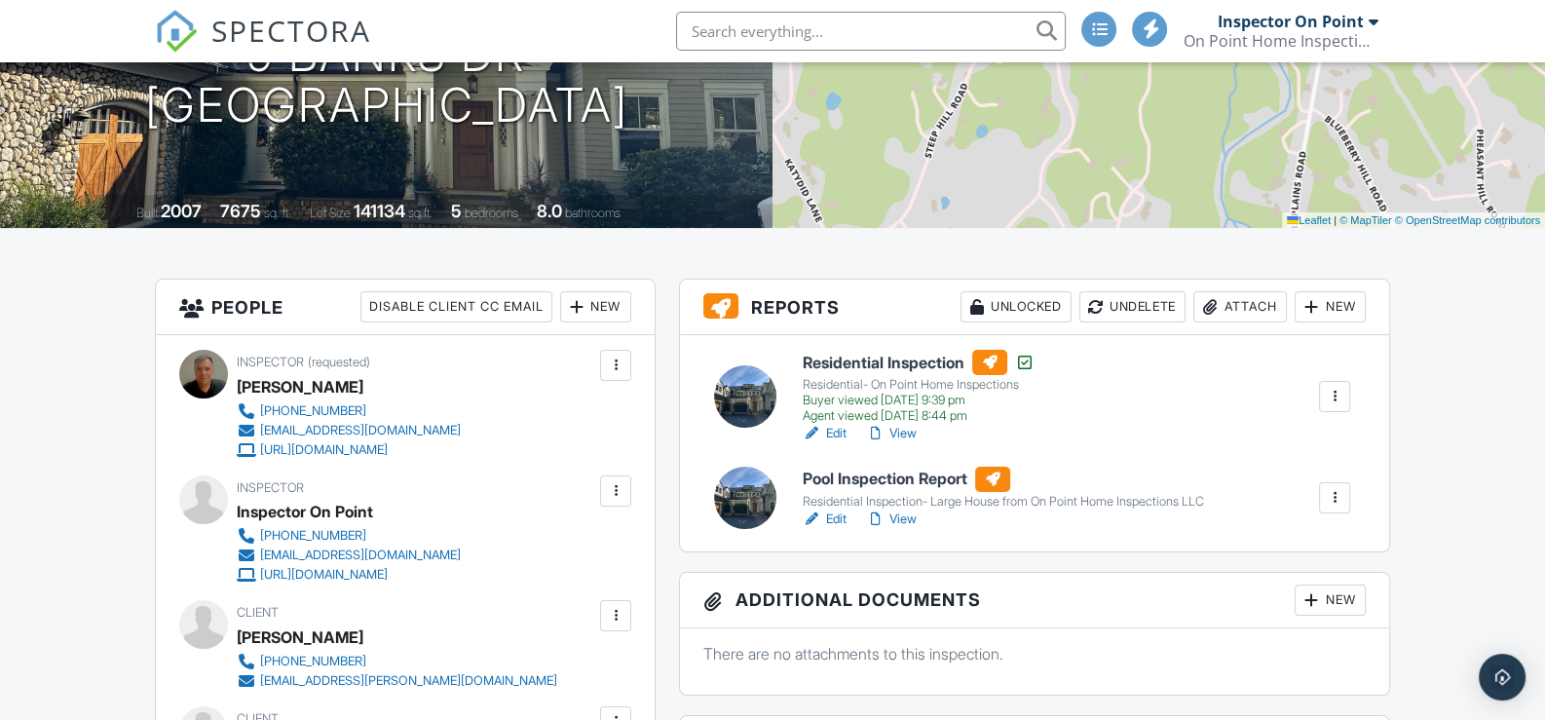
click at [834, 511] on link "Edit" at bounding box center [825, 518] width 44 height 19
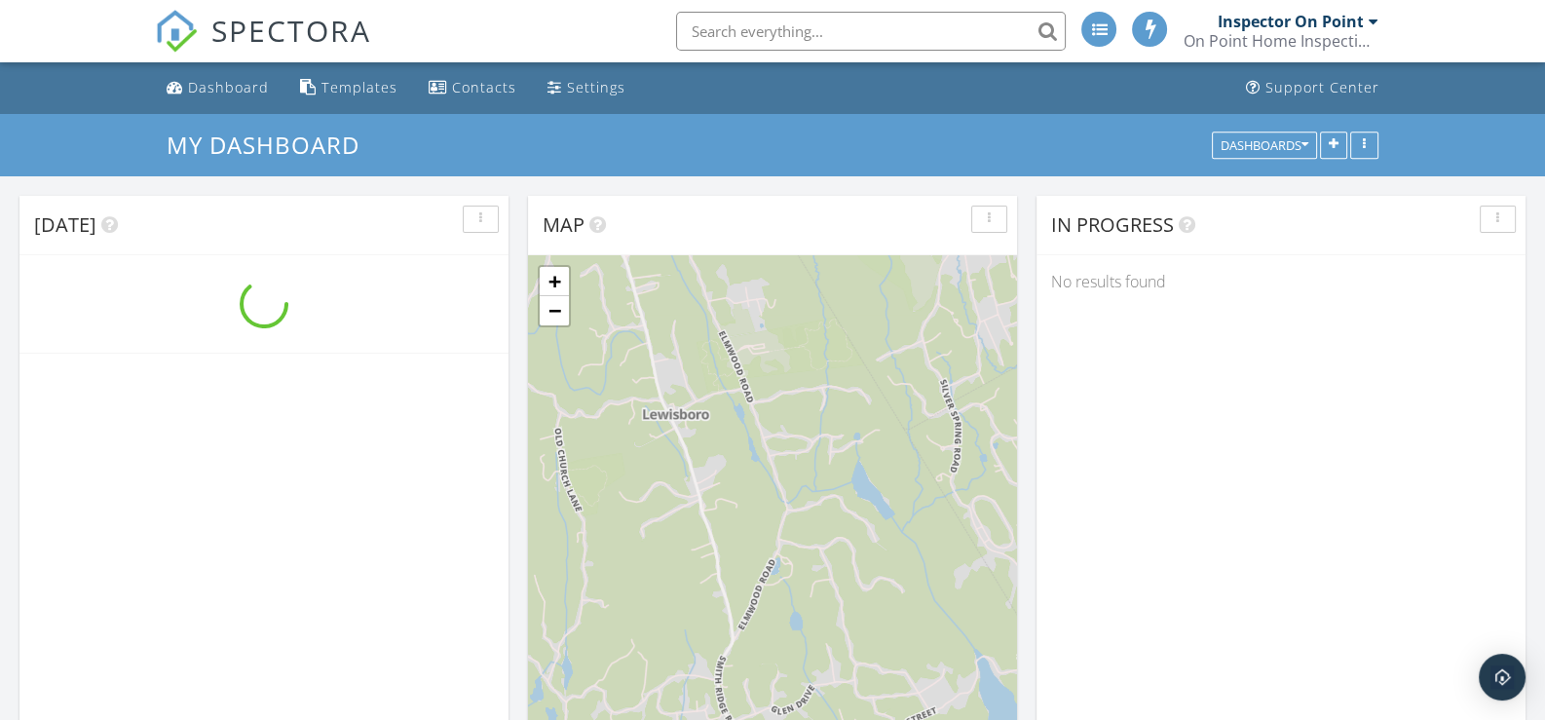
scroll to position [1802, 1574]
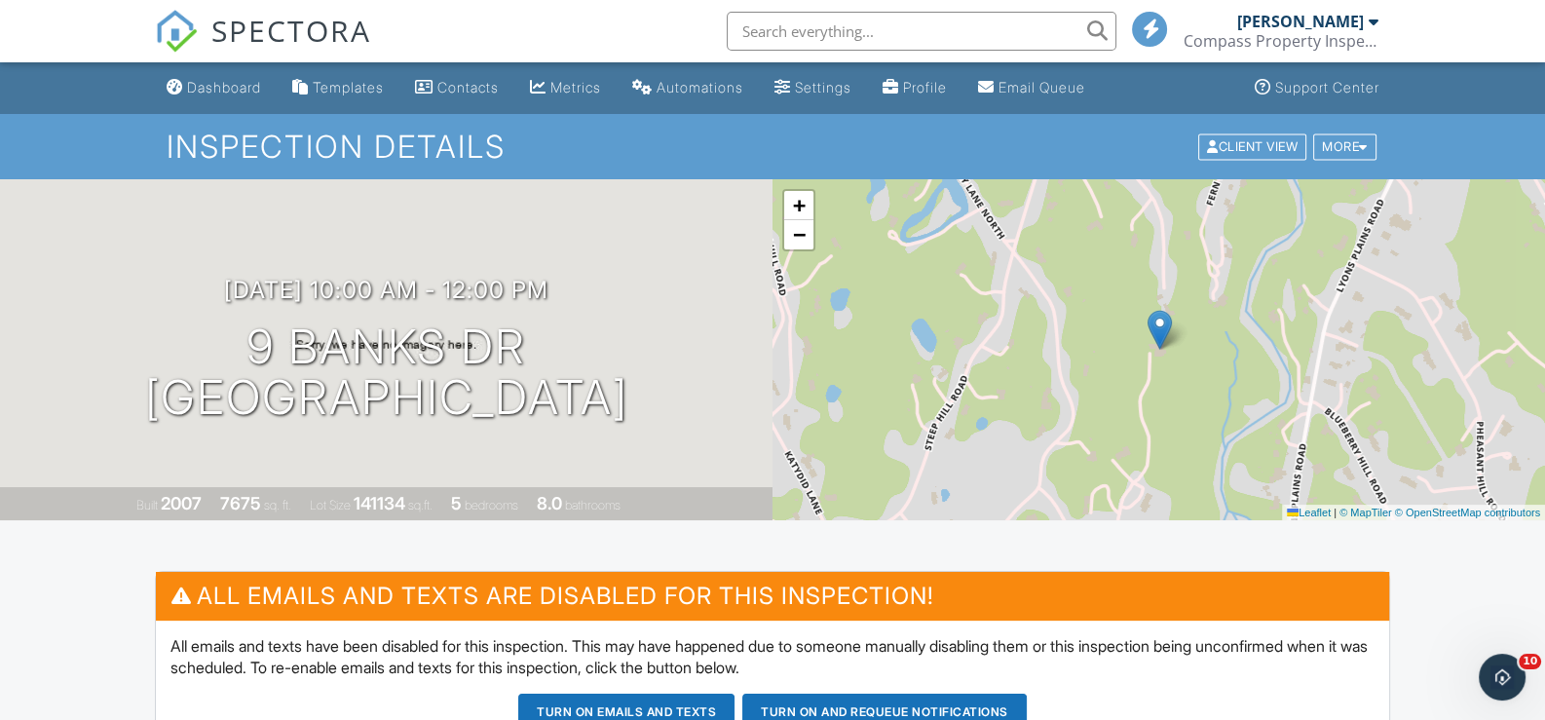
scroll to position [1479, 0]
